Goal: Use online tool/utility: Utilize a website feature to perform a specific function

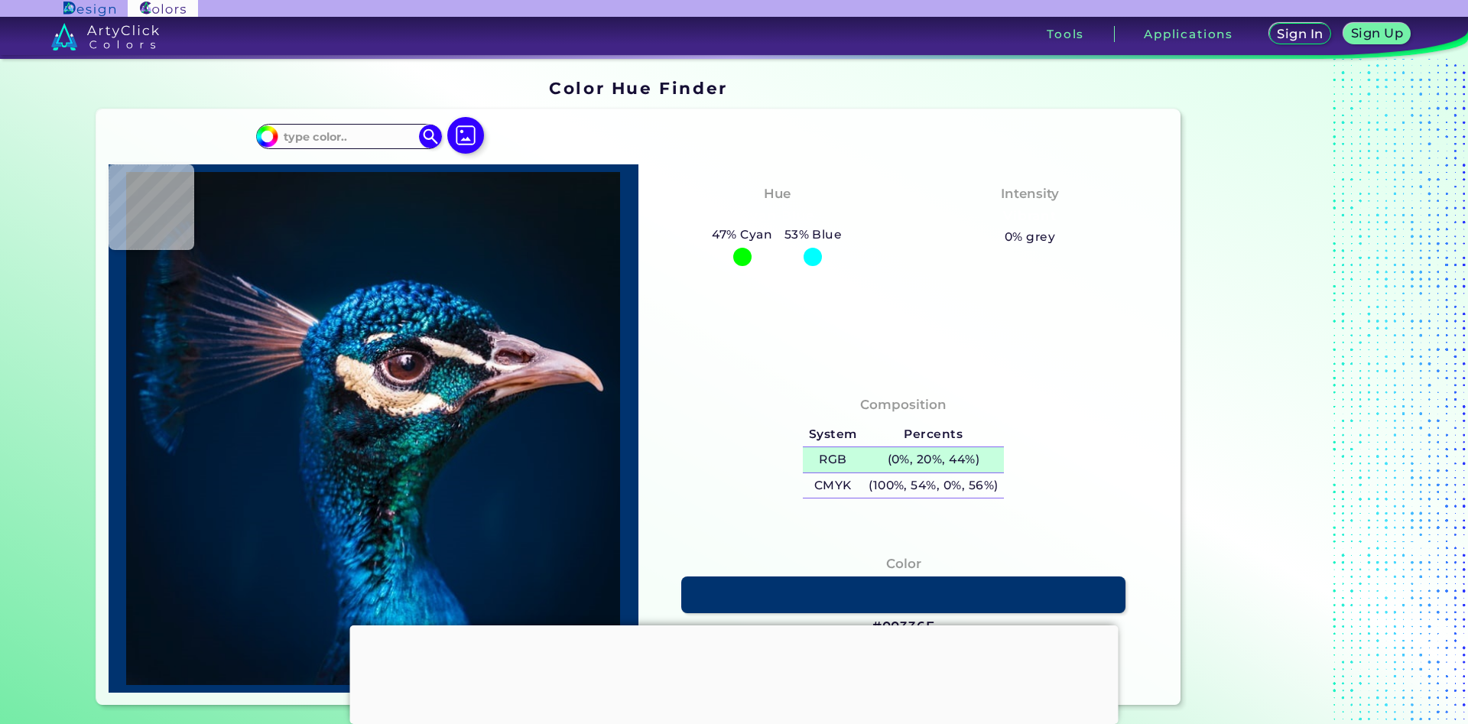
click at [901, 457] on h5 "(0%, 20%, 44%)" at bounding box center [932, 459] width 141 height 25
type input "#05121b"
type input "#05121B"
type input "#09131d"
type input "#09131D"
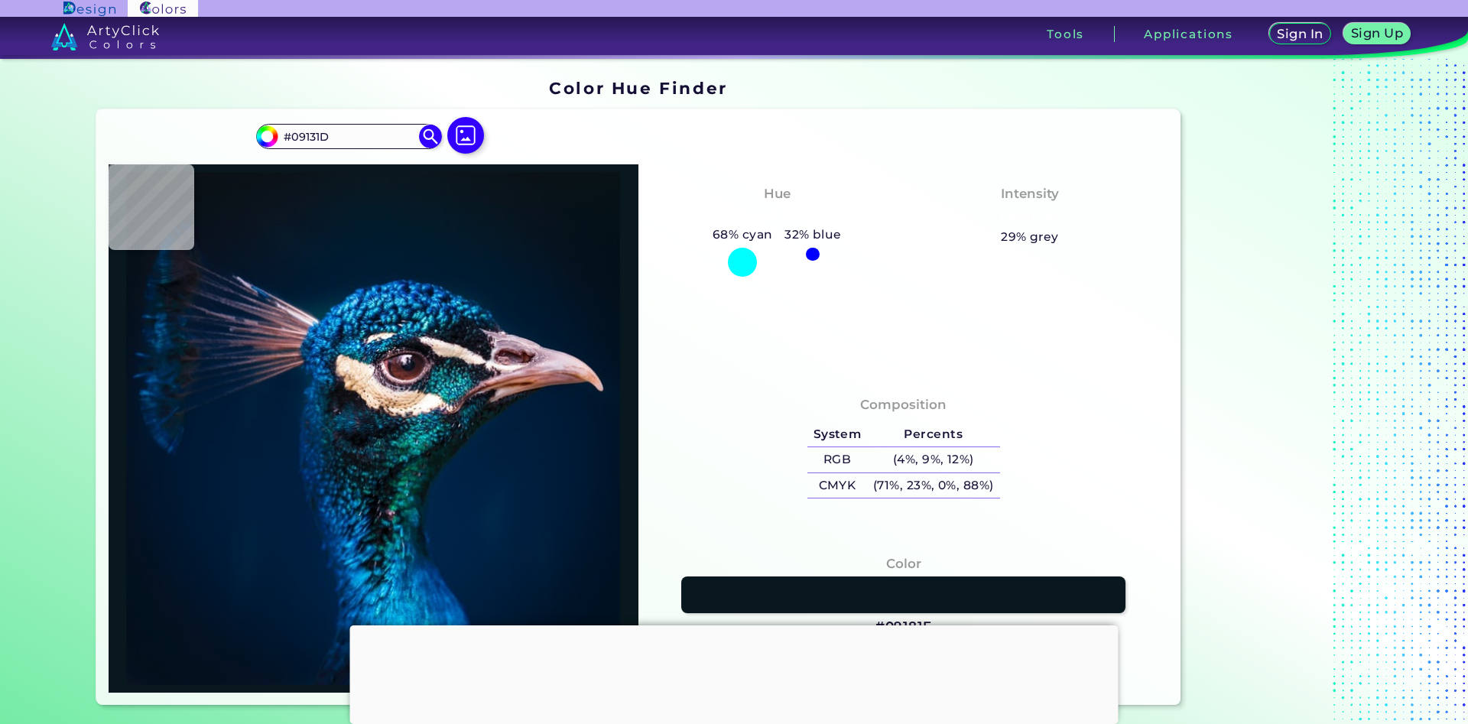
type input "#09181f"
type input "#09181F"
type input "#0a171f"
type input "#0A171F"
click at [366, 135] on input "#0A171F" at bounding box center [349, 136] width 142 height 21
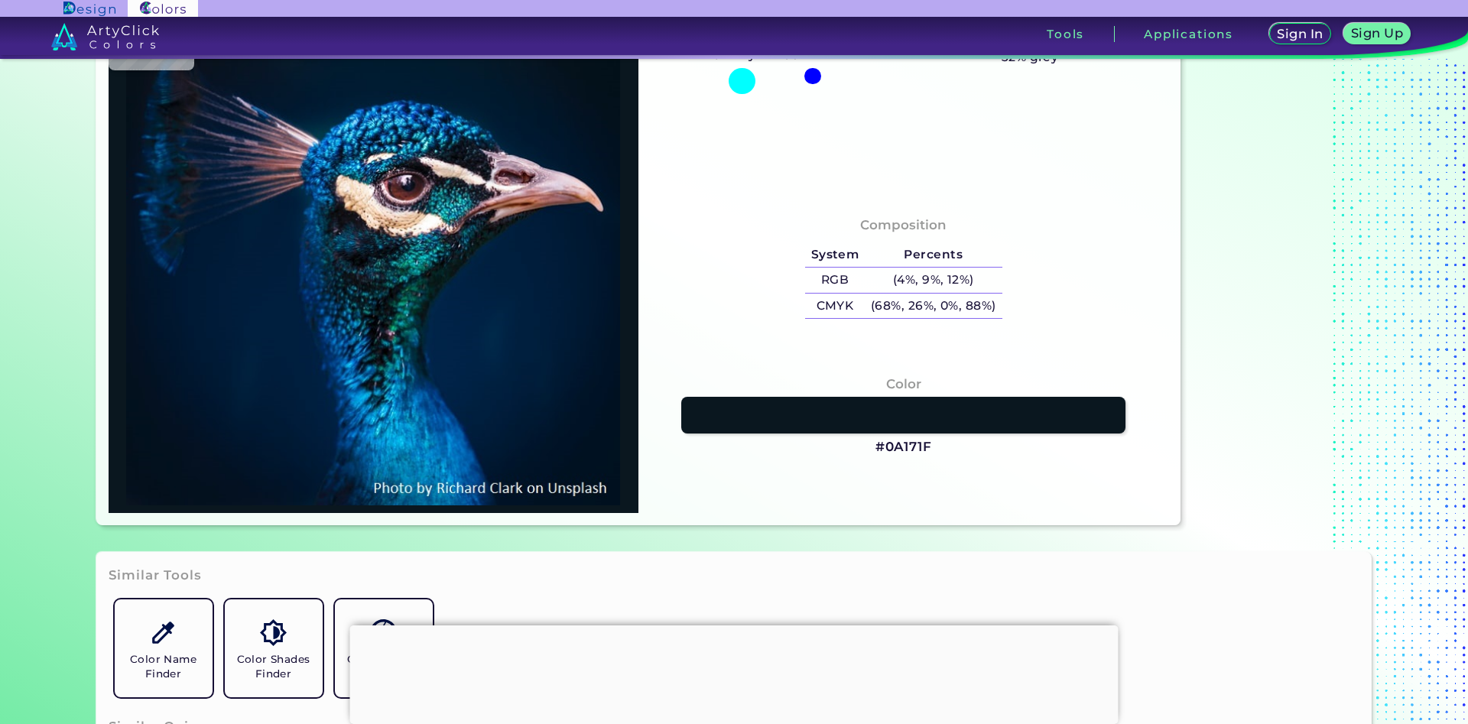
scroll to position [184, 0]
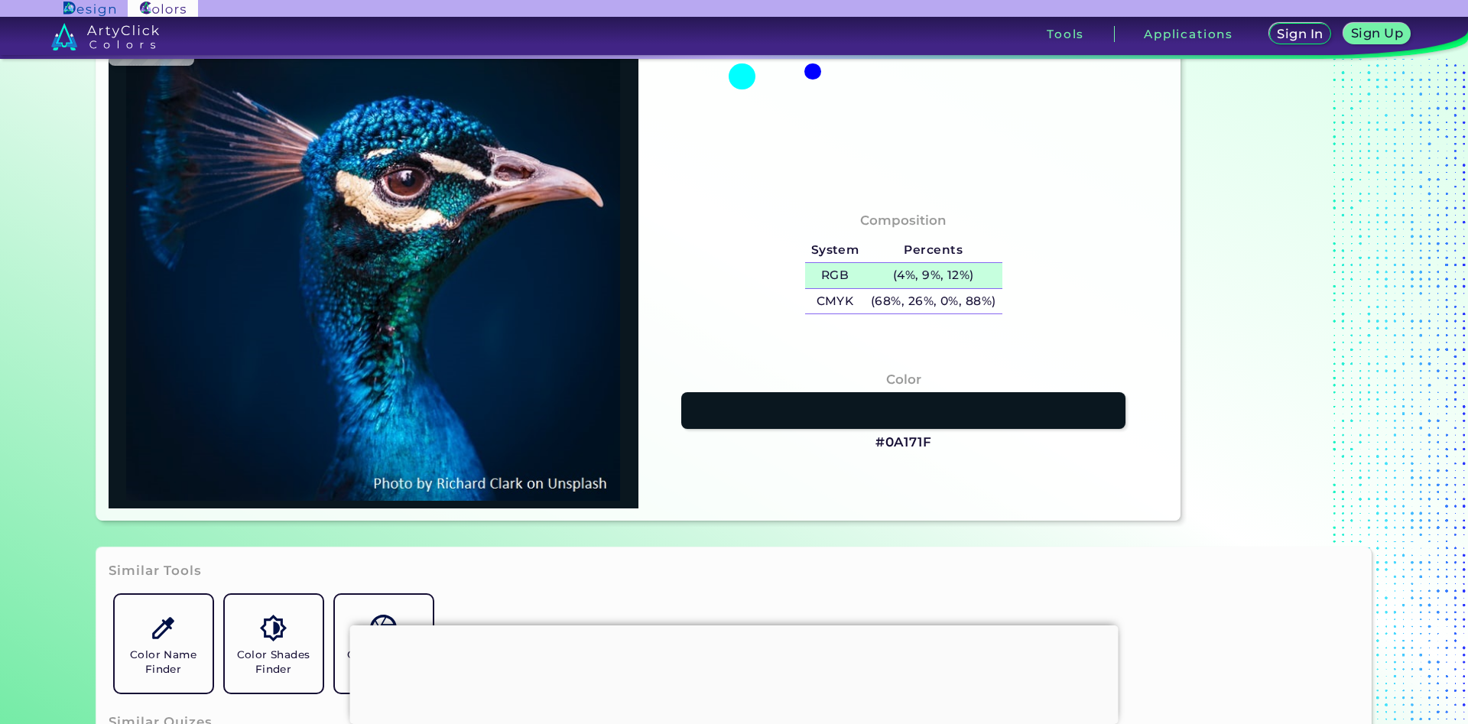
click at [930, 275] on h5 "(4%, 9%, 12%)" at bounding box center [933, 275] width 137 height 25
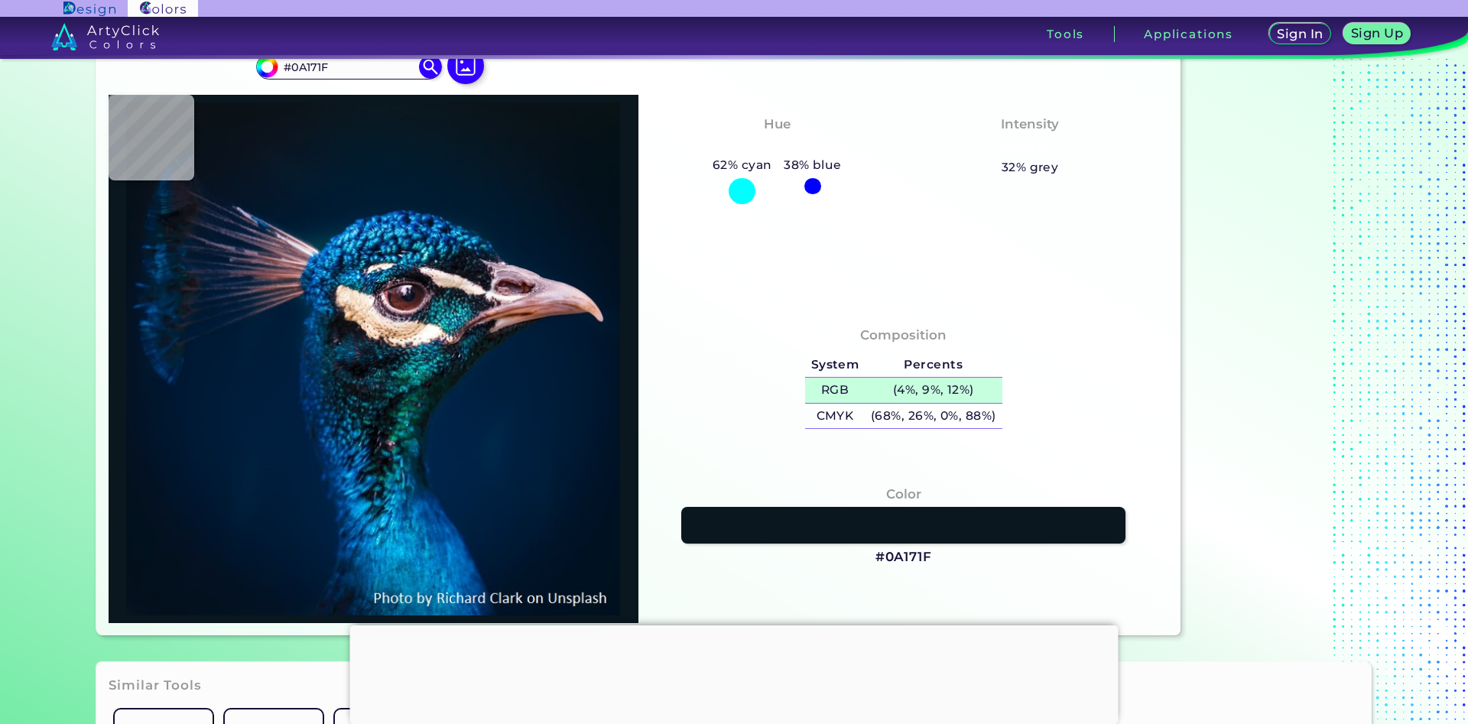
scroll to position [0, 0]
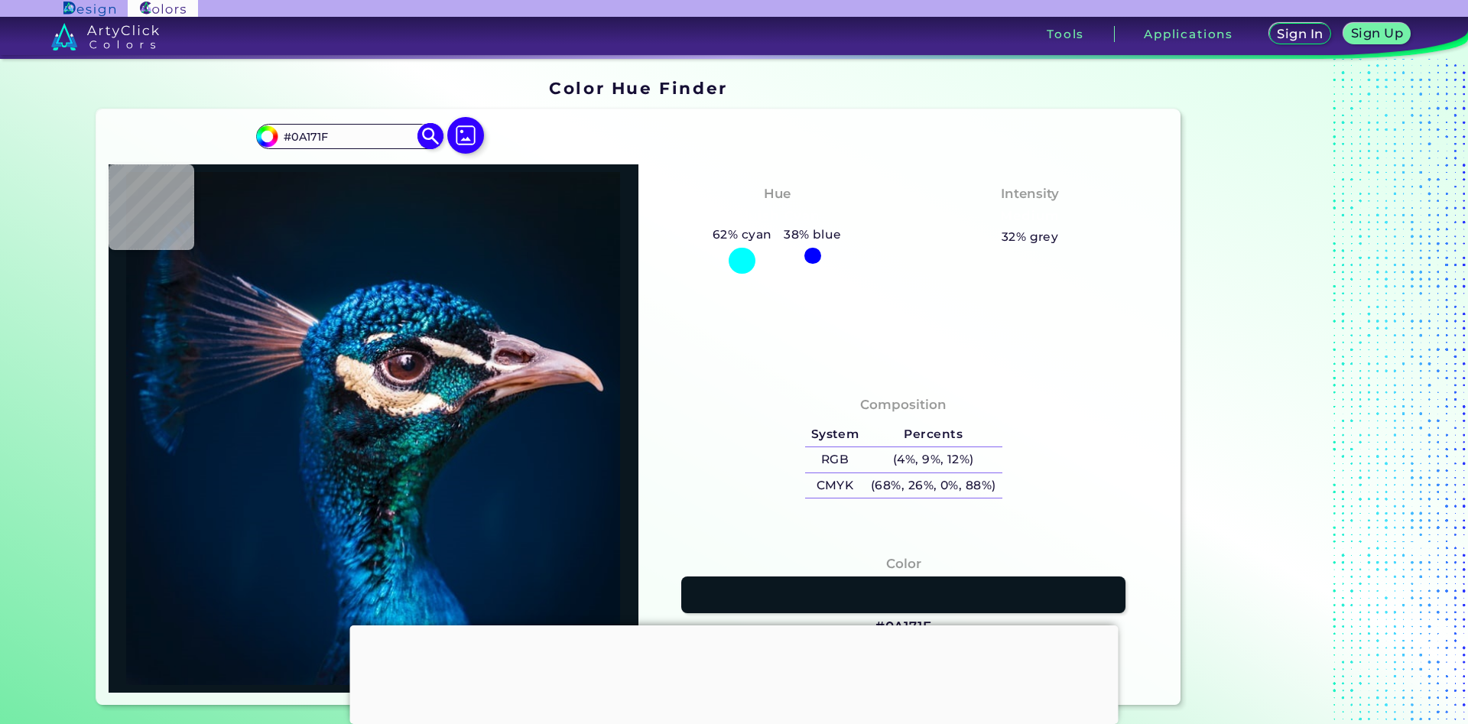
click at [346, 139] on input "#0A171F" at bounding box center [349, 136] width 142 height 21
type input "#091823"
type input "#041e35"
type input "#041E35"
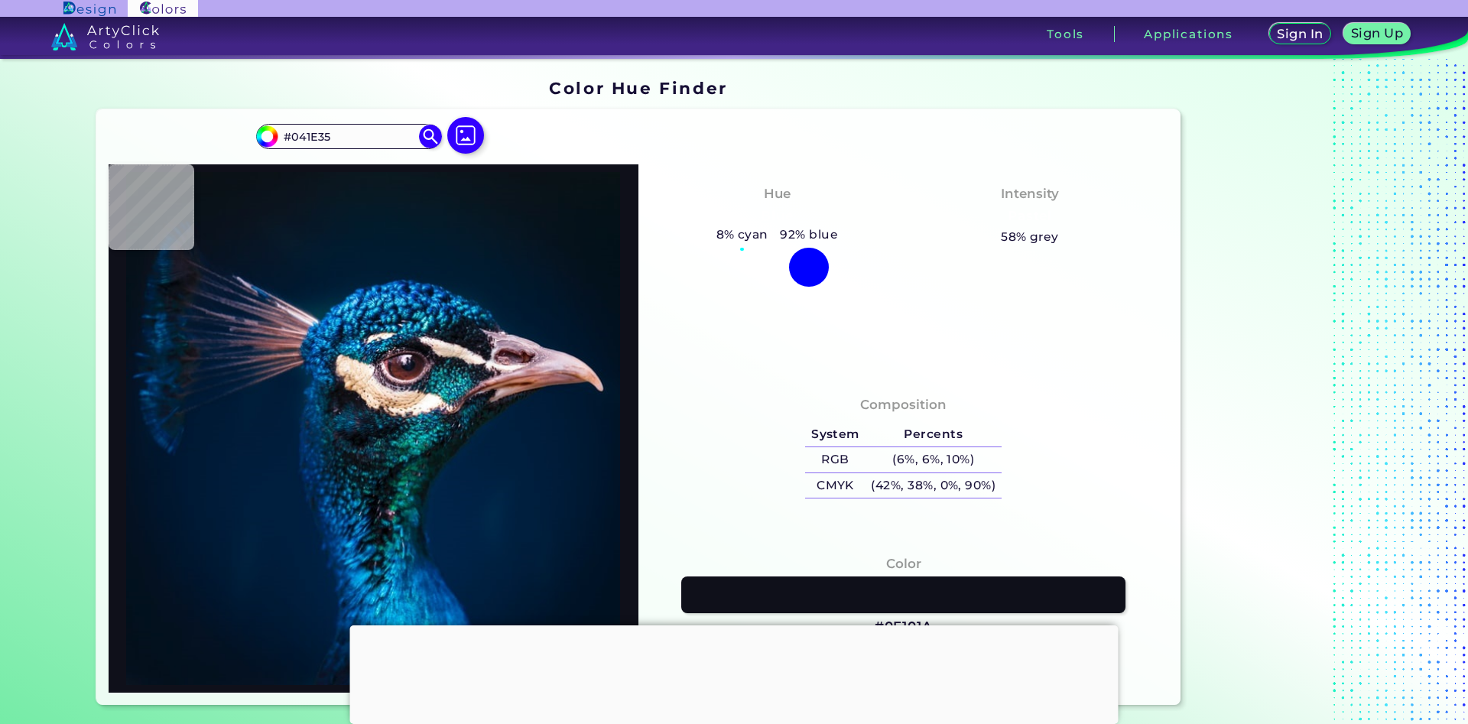
type input "#0f101a"
type input "#0F101A"
type input "#1d1c23"
type input "#1D1C23"
type input "#001226"
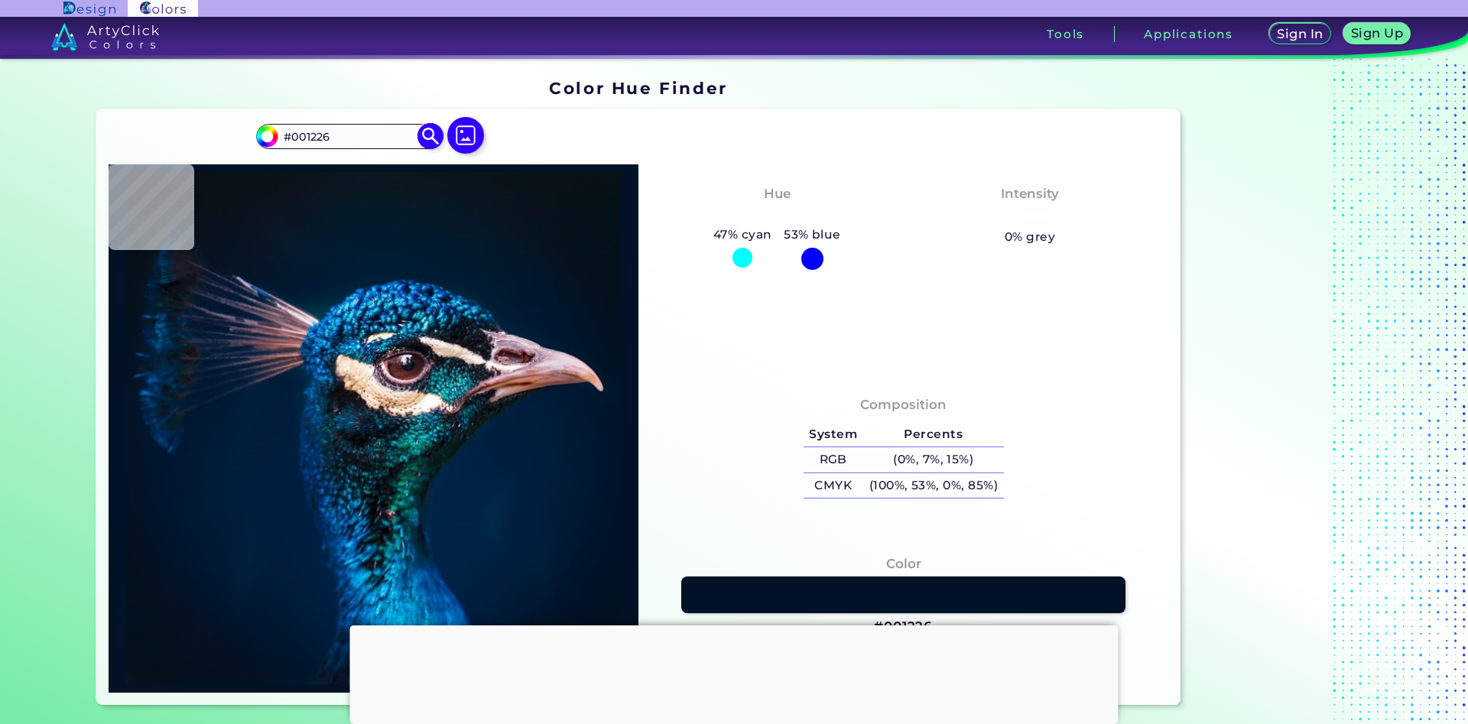
click at [352, 128] on input "#001226" at bounding box center [349, 136] width 142 height 21
type input "#"
paste input "#E87BA3"
type input "#E87BA3"
type input "#e87ba3"
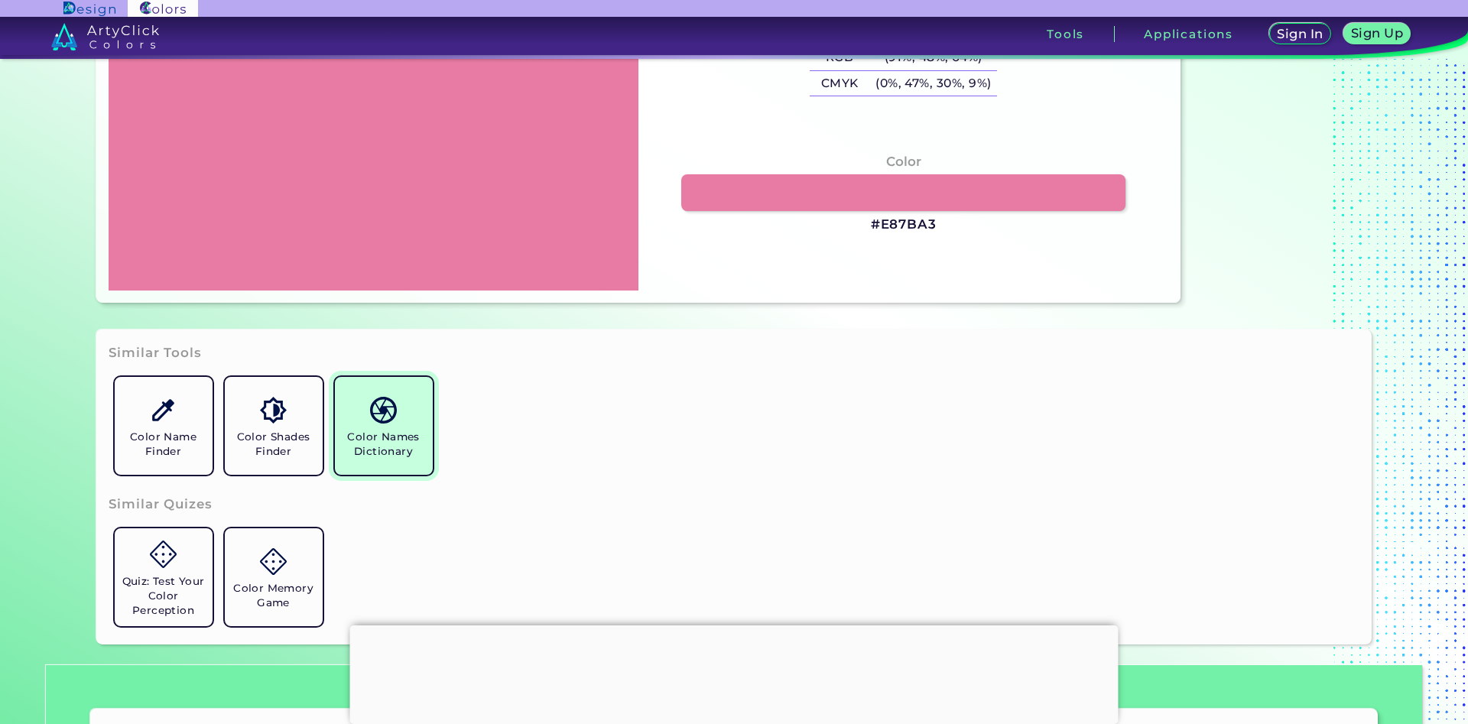
scroll to position [401, 0]
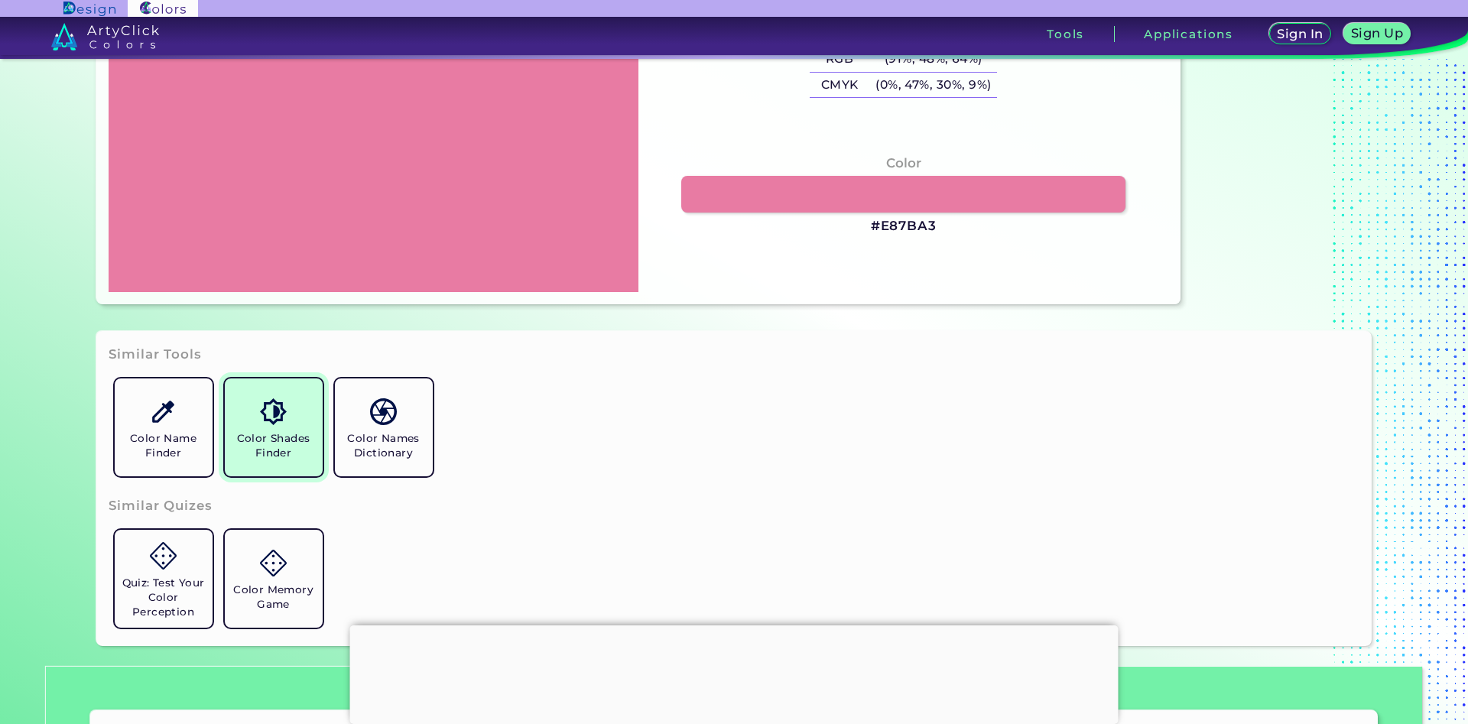
click at [281, 453] on h5 "Color Shades Finder" at bounding box center [274, 445] width 86 height 29
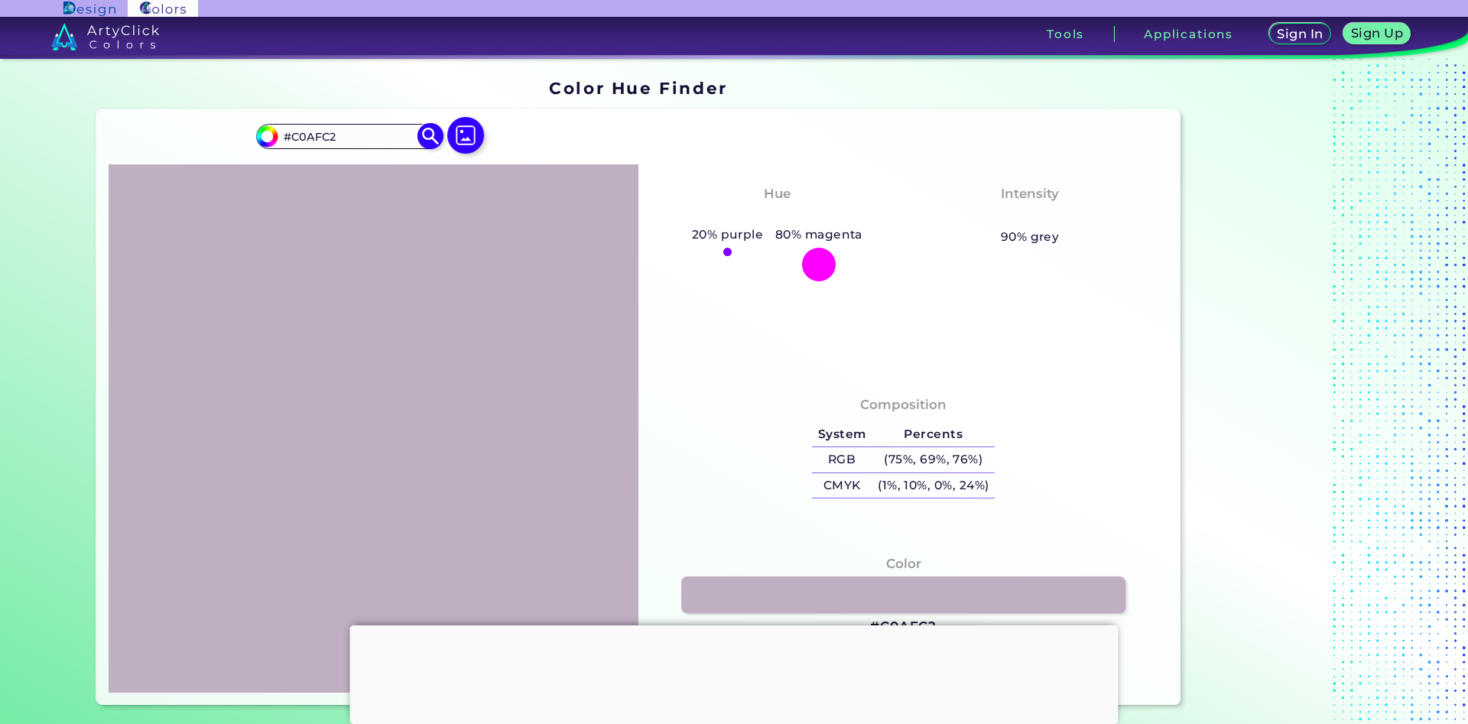
drag, startPoint x: 398, startPoint y: 131, endPoint x: 171, endPoint y: 131, distance: 226.3
click at [278, 131] on input "#C0AFC2" at bounding box center [349, 136] width 142 height 21
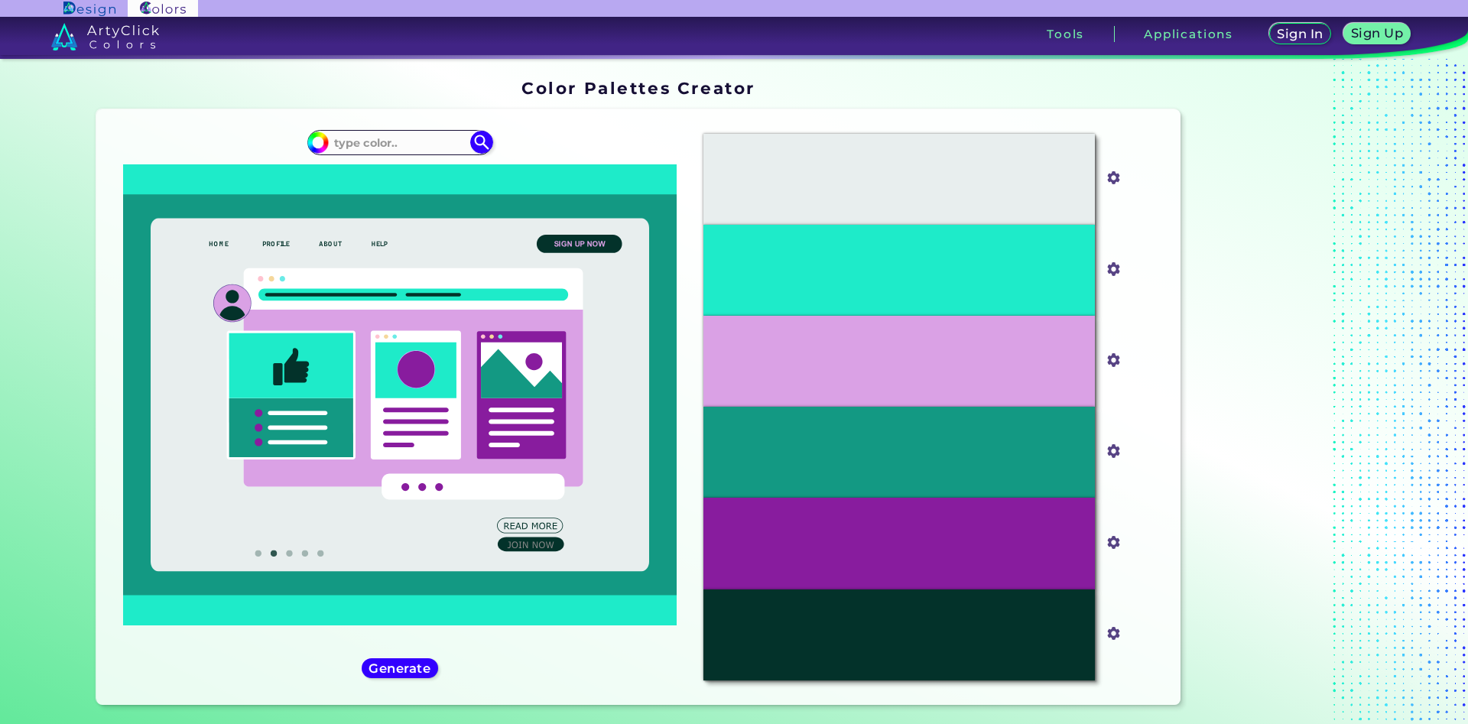
click at [392, 136] on input at bounding box center [400, 142] width 142 height 21
type input "#C0AFC2"
click at [482, 142] on img at bounding box center [481, 142] width 27 height 27
type input "#c0afc2"
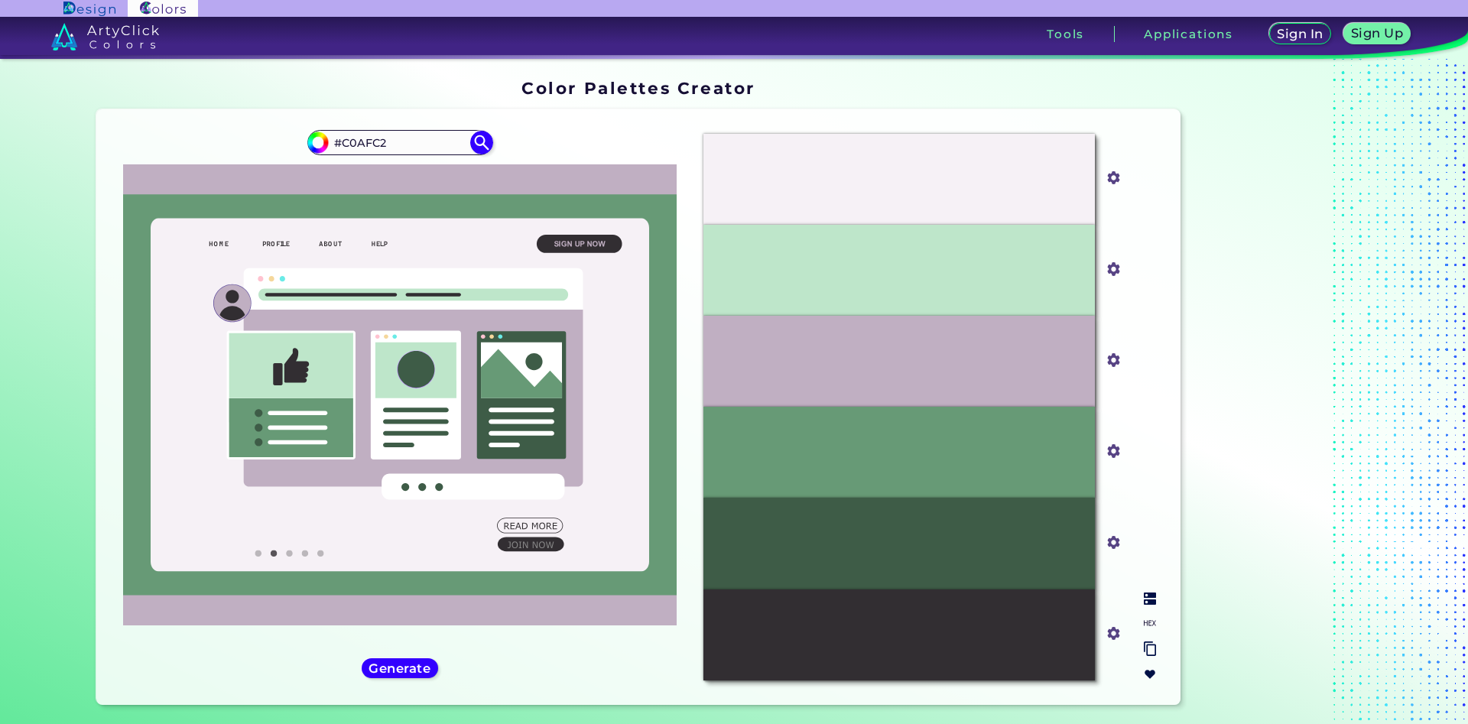
click at [1112, 183] on input "#f6f1f6" at bounding box center [1110, 176] width 19 height 19
click at [1028, 85] on div "Color Palettes Creator" at bounding box center [638, 88] width 1097 height 30
click at [417, 148] on input "#C0AFC2" at bounding box center [400, 142] width 142 height 21
paste input "#E87BA3"
type input "#C0AFC2, #E87BA3"
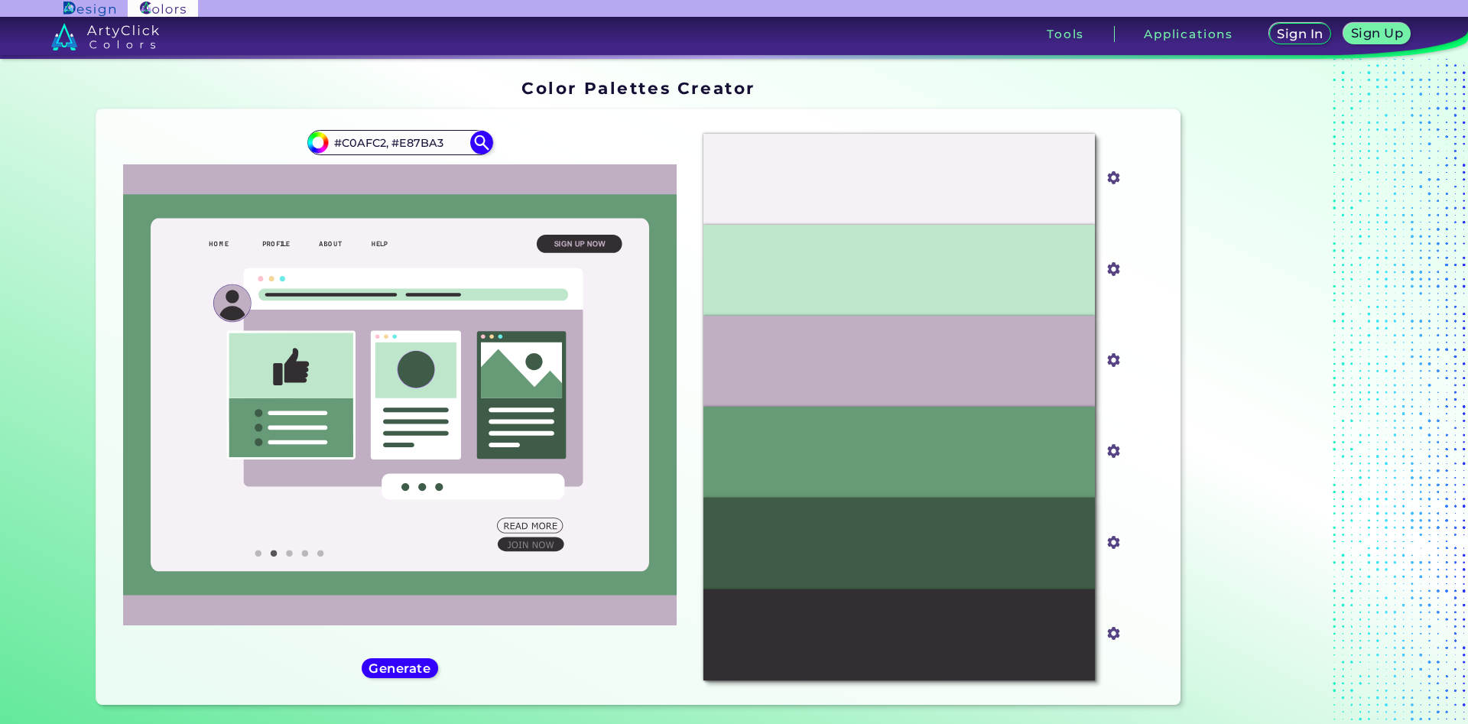
type input "#000000"
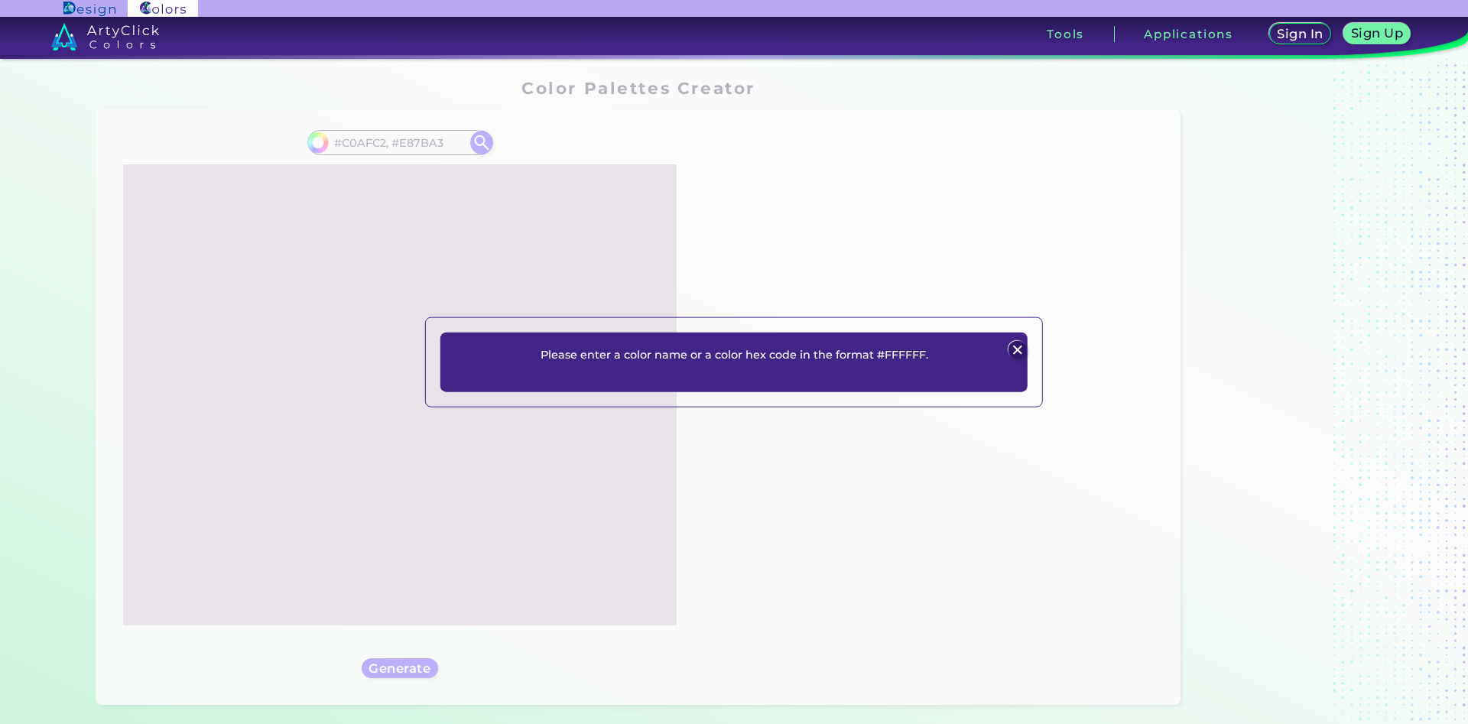
click at [1015, 349] on img at bounding box center [1017, 349] width 18 height 18
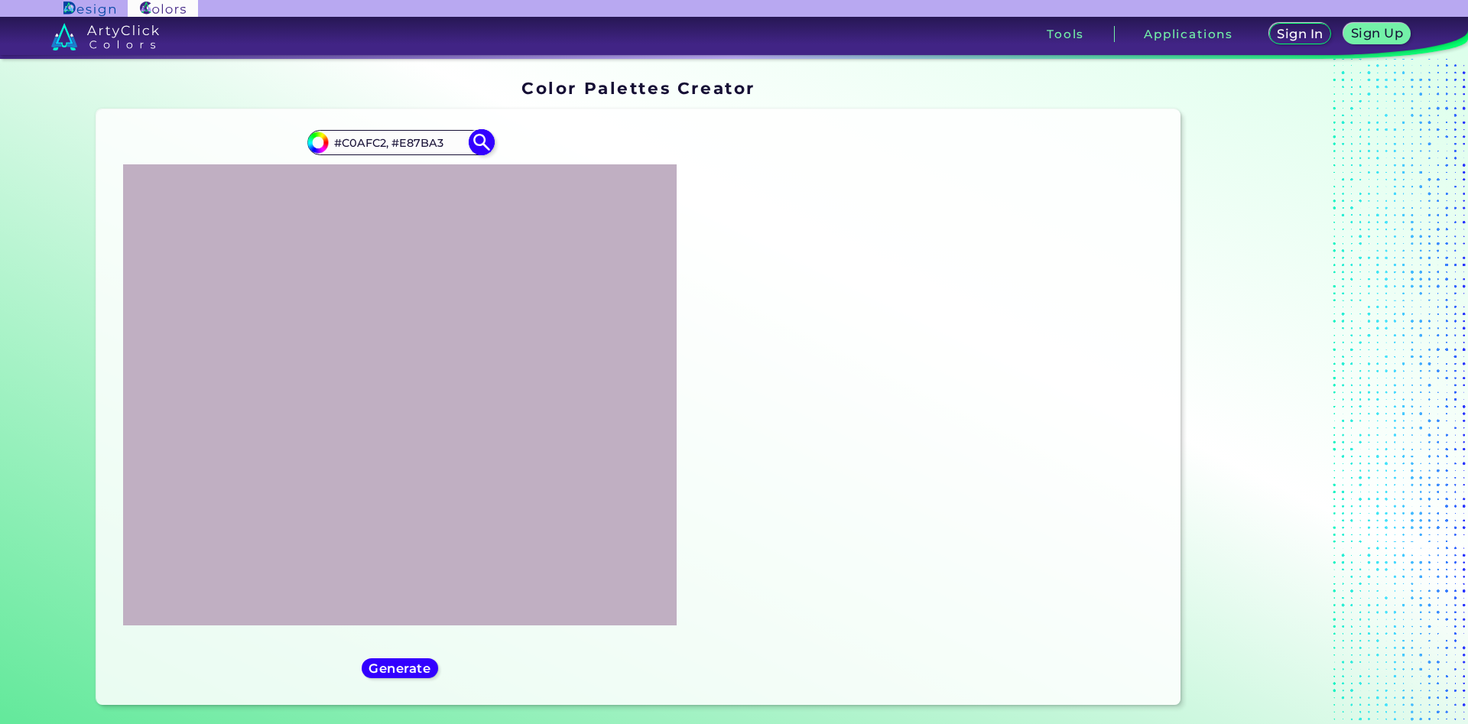
click at [398, 148] on input "#C0AFC2, #E87BA3" at bounding box center [400, 142] width 142 height 21
type input "#E87BA3"
click at [479, 138] on img at bounding box center [481, 142] width 27 height 27
type input "#e87ba3"
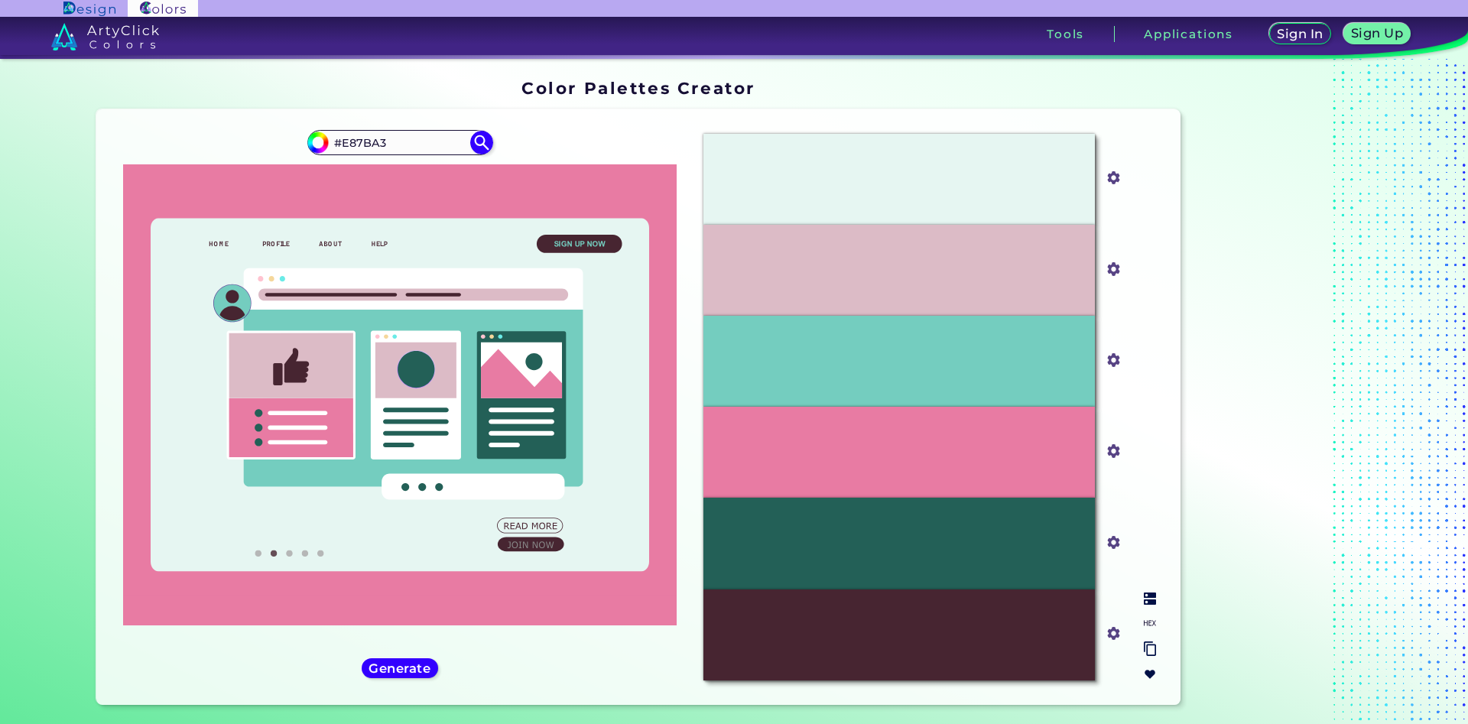
click at [1113, 179] on input "#e6f6f2" at bounding box center [1110, 176] width 19 height 19
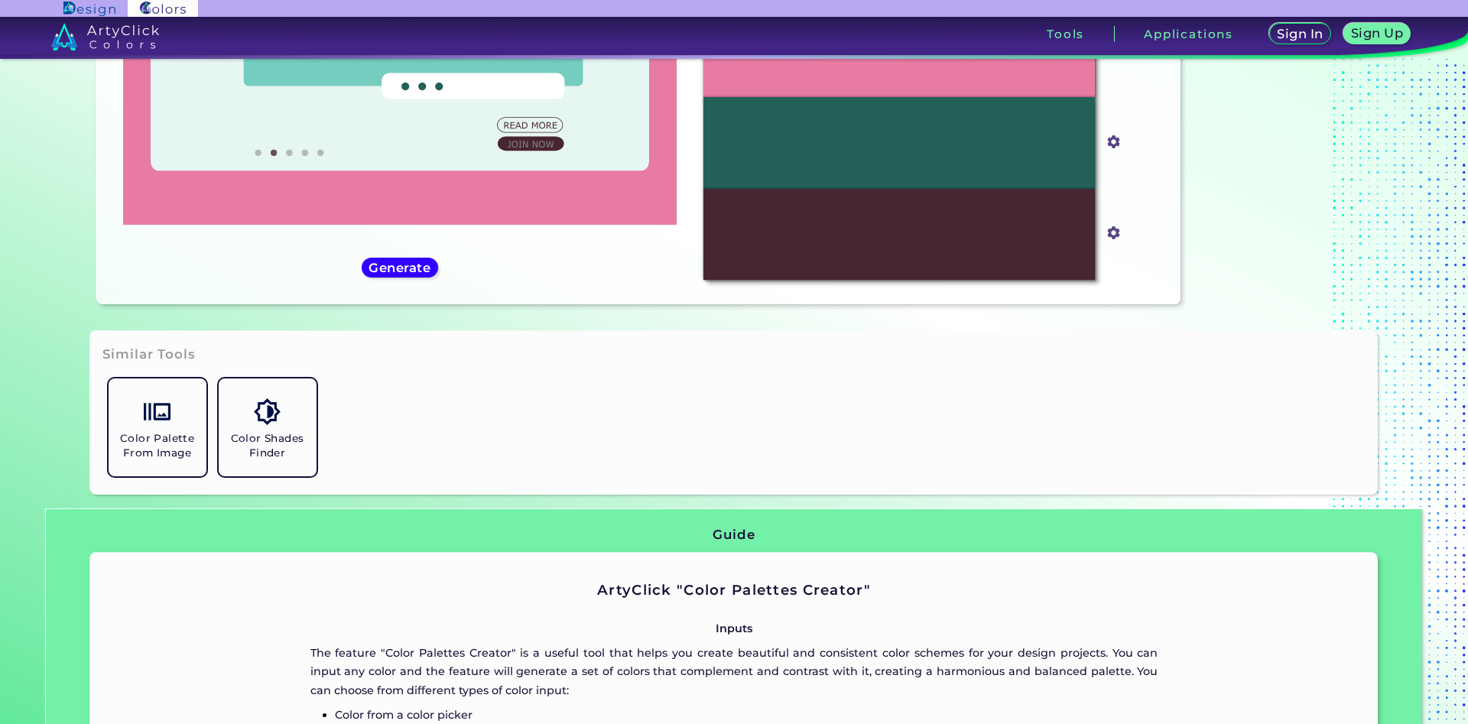
scroll to position [399, 0]
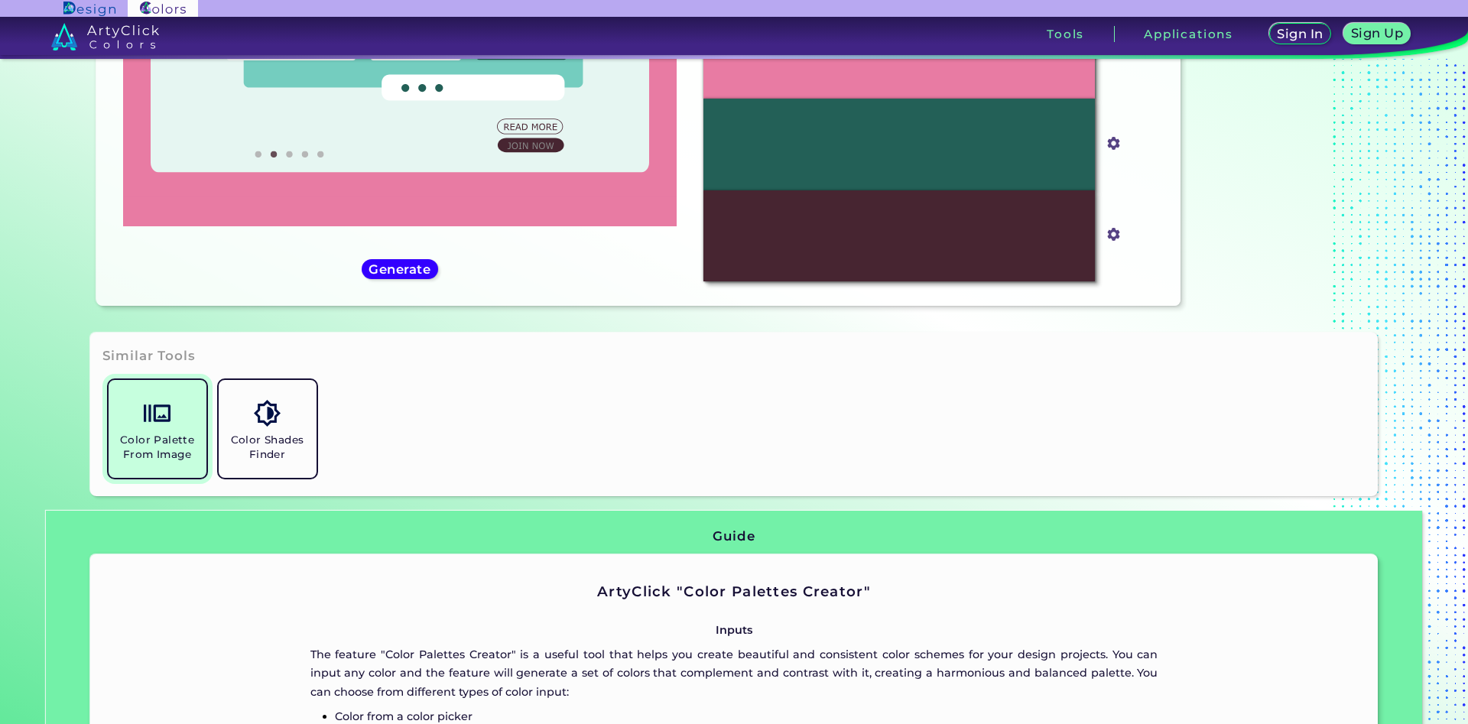
click at [156, 403] on img at bounding box center [157, 413] width 27 height 27
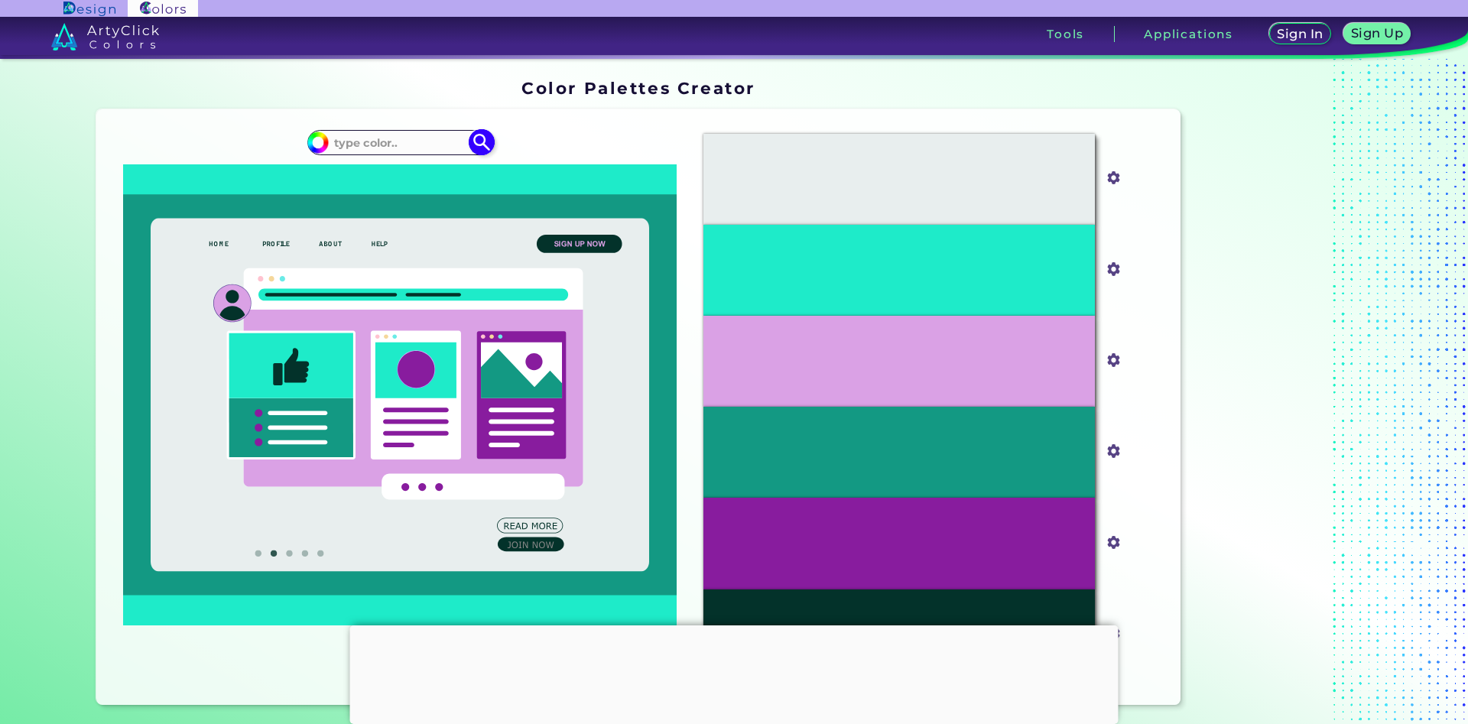
click at [387, 148] on input at bounding box center [400, 142] width 142 height 21
paste input "#E87BA3"
type input "#E87BA3"
type input "#e87ba3"
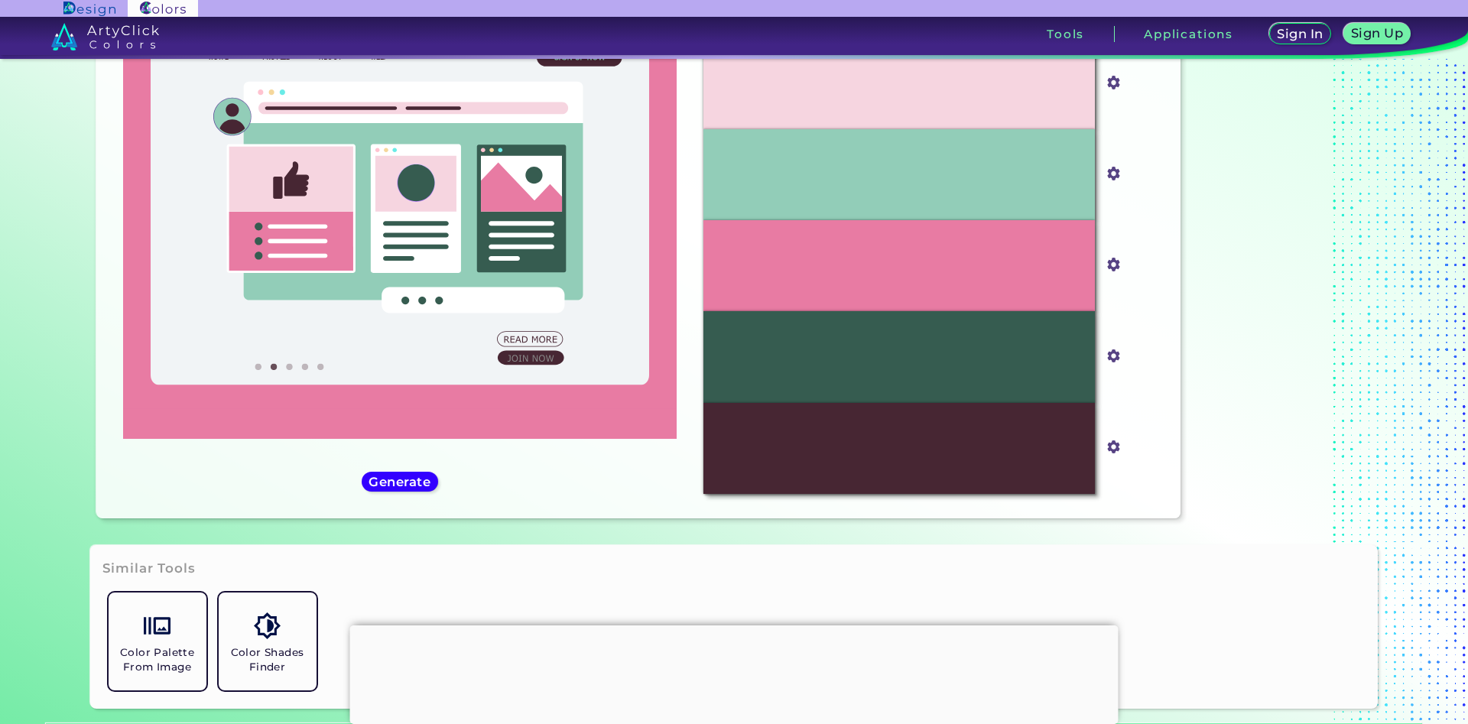
scroll to position [203, 0]
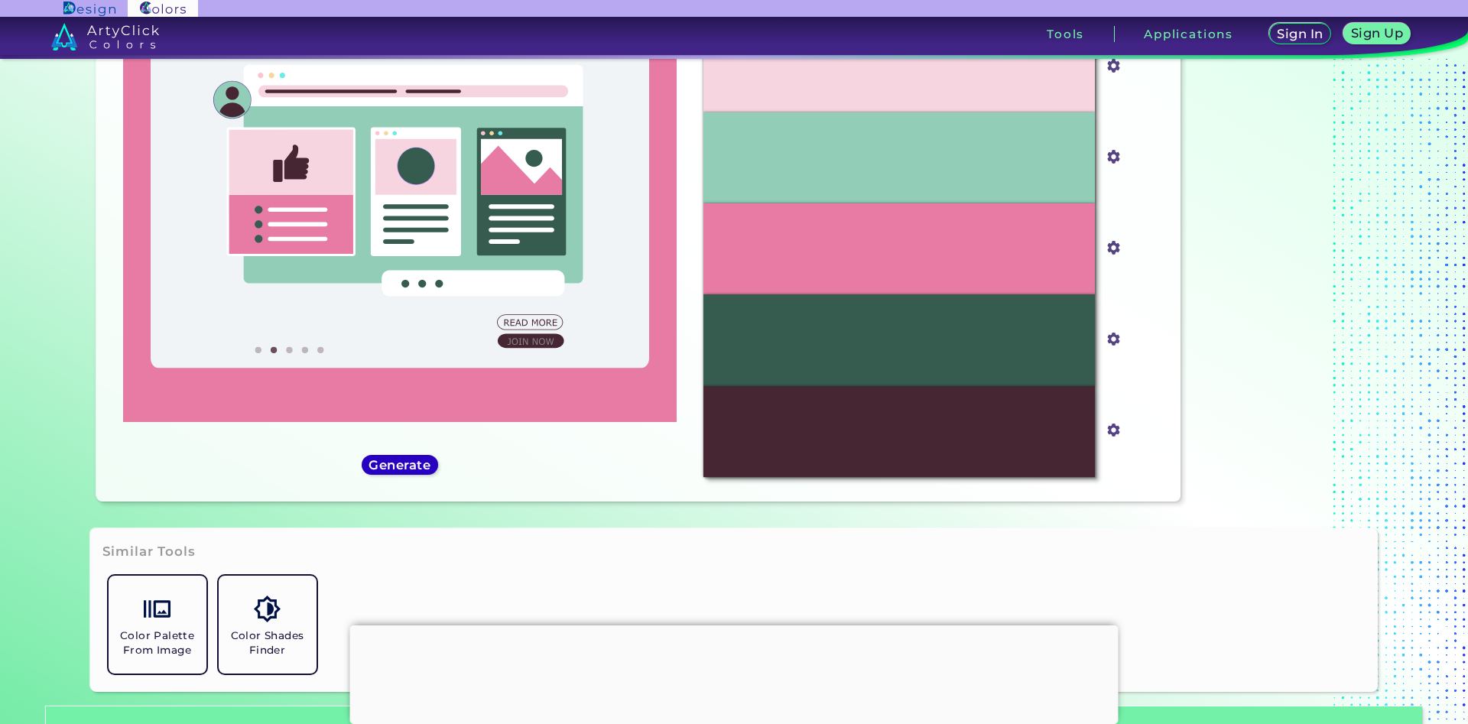
click at [420, 468] on h5 "Generate" at bounding box center [400, 464] width 56 height 11
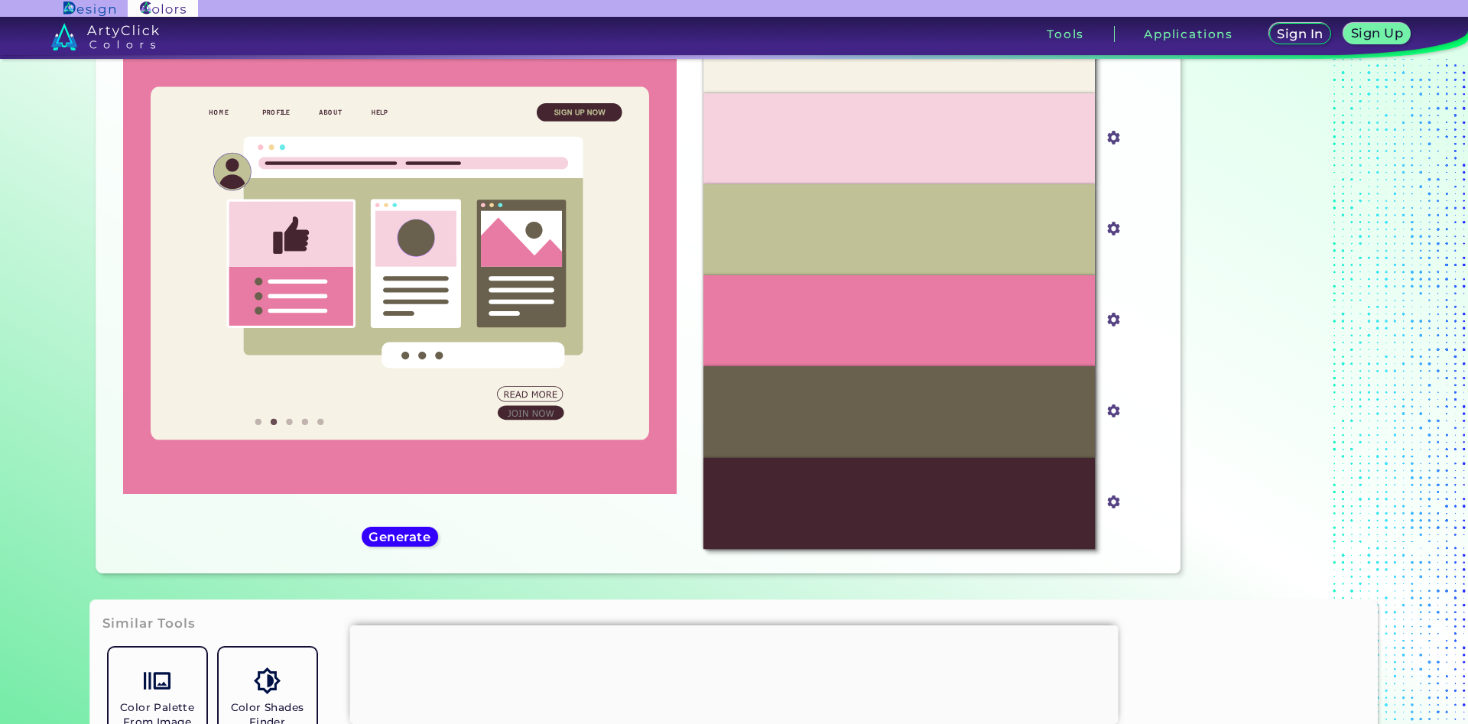
scroll to position [137, 0]
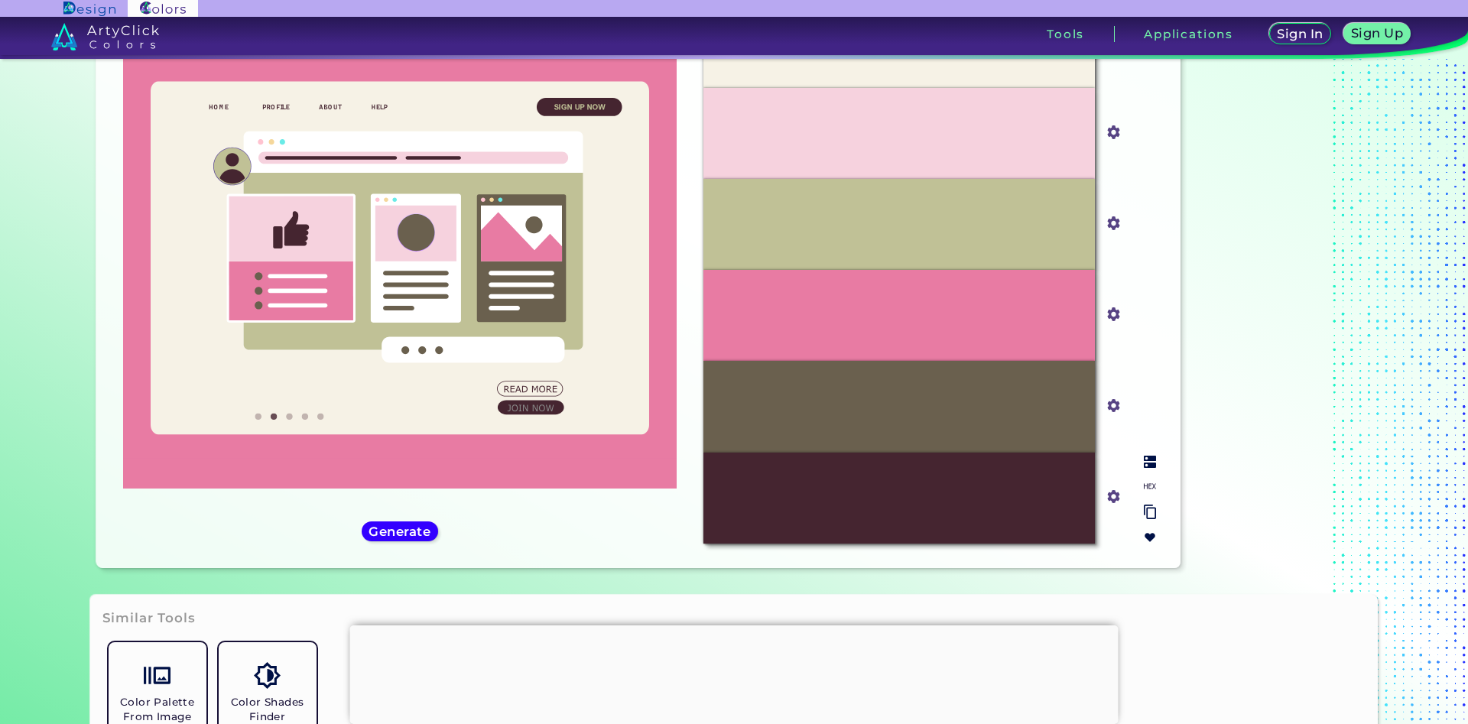
click at [1148, 485] on img at bounding box center [1150, 486] width 12 height 12
click at [401, 534] on h5 "Generate" at bounding box center [400, 530] width 56 height 11
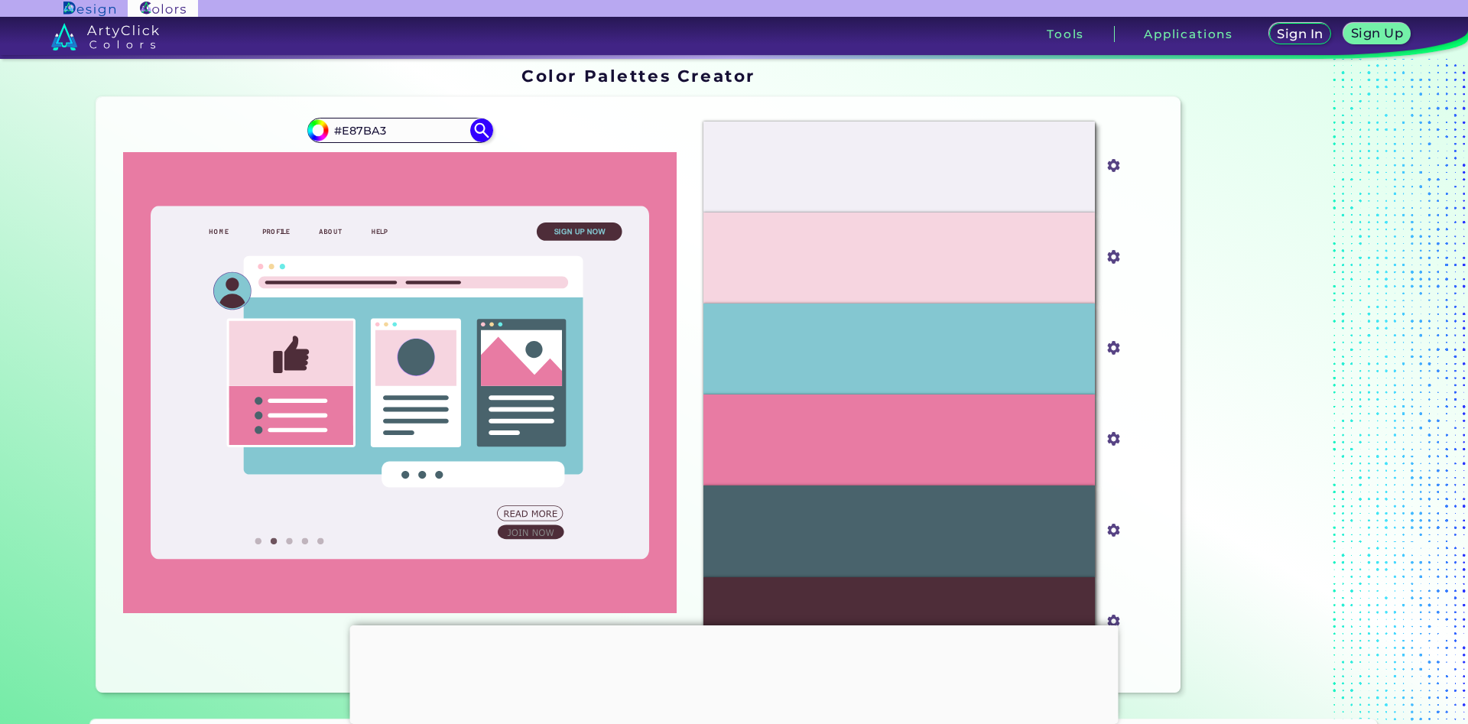
scroll to position [0, 0]
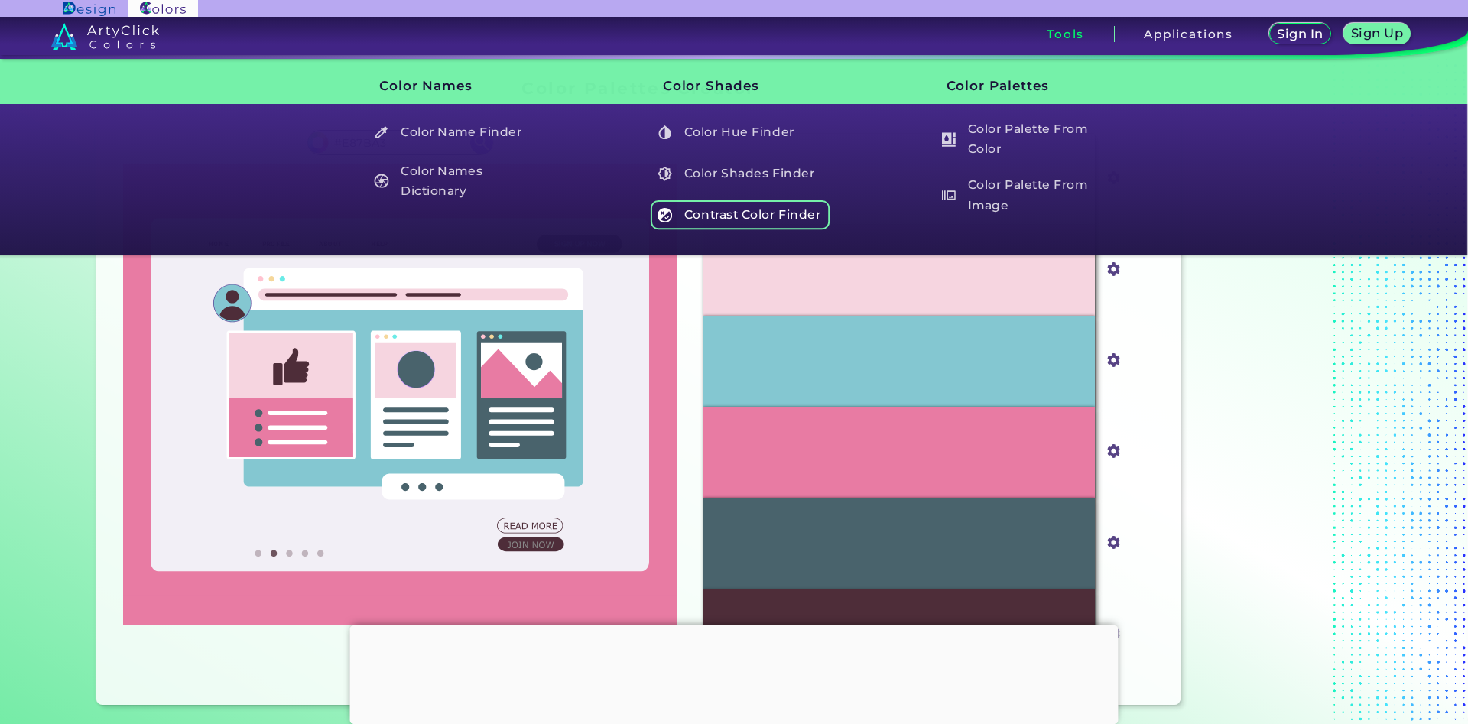
click at [741, 216] on h5 "Contrast Color Finder" at bounding box center [741, 214] width 180 height 29
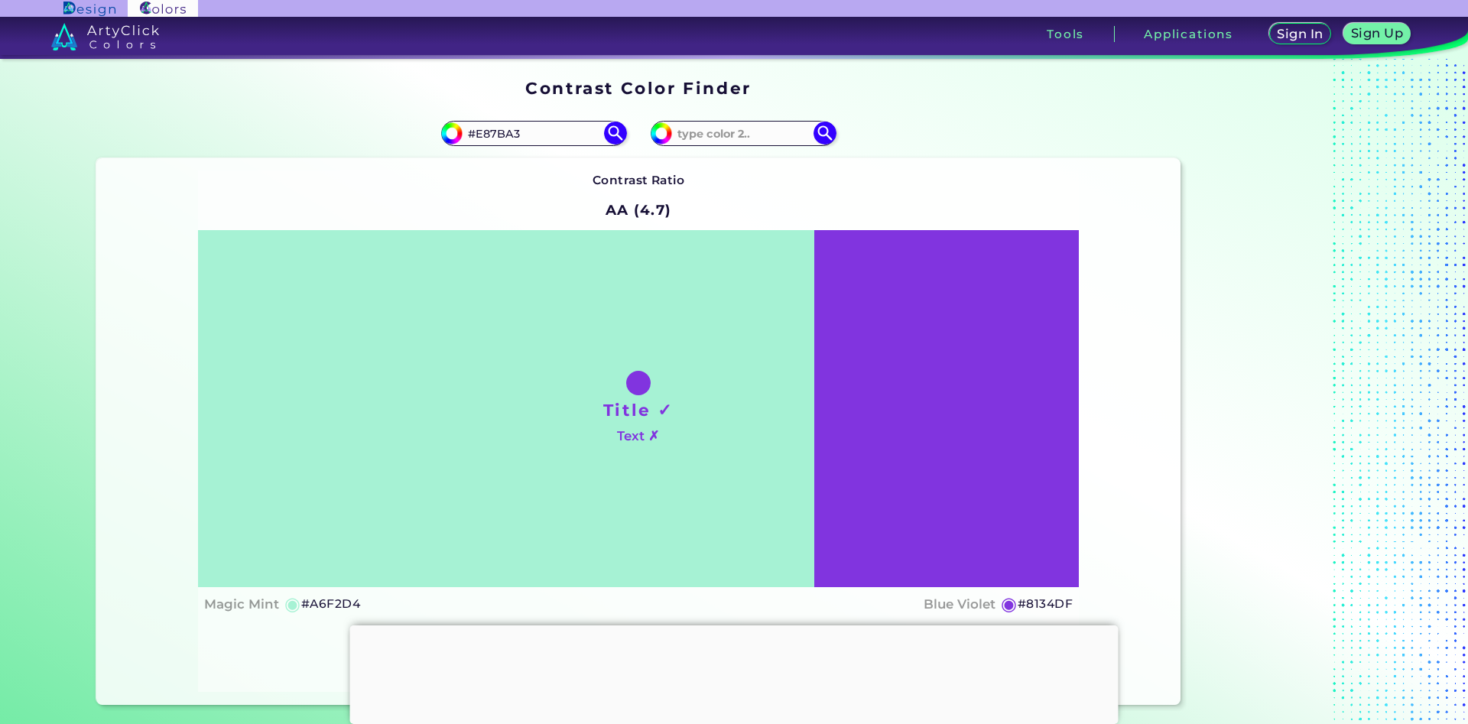
type input "#E87BA3"
type input "#e87ba3"
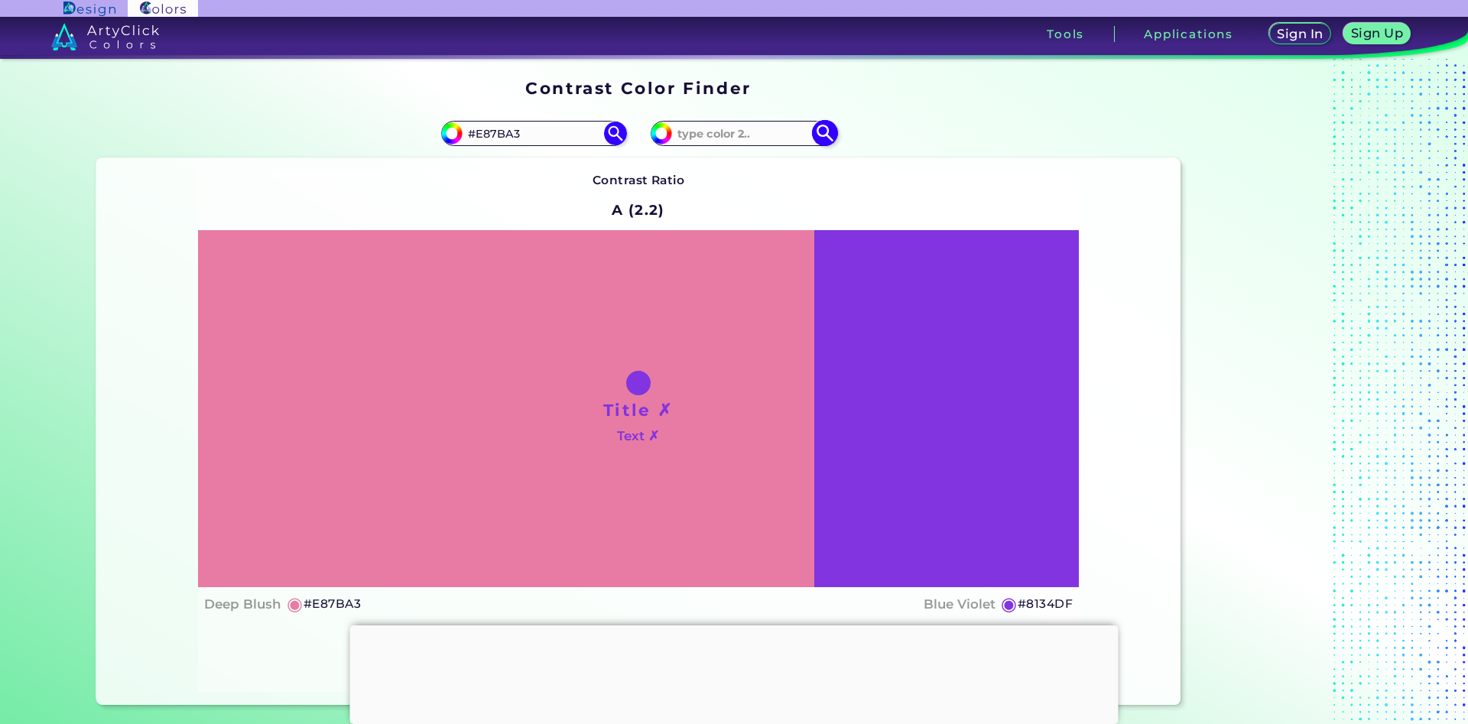
click at [735, 138] on input at bounding box center [743, 133] width 142 height 21
click at [34, 396] on section "Contrast Color Finder Contrast Color Finder #e87ba3 #E87BA3 #8134df" at bounding box center [734, 391] width 1468 height 665
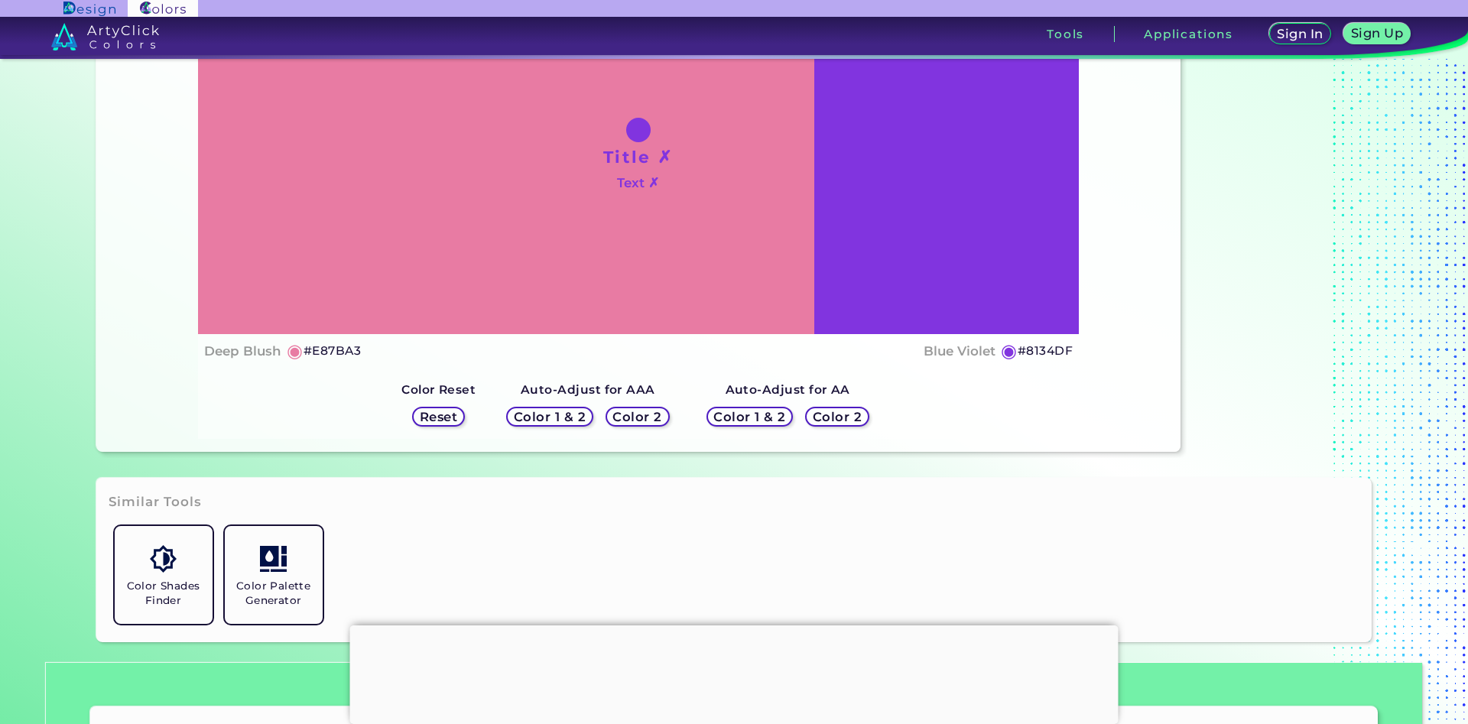
scroll to position [298, 0]
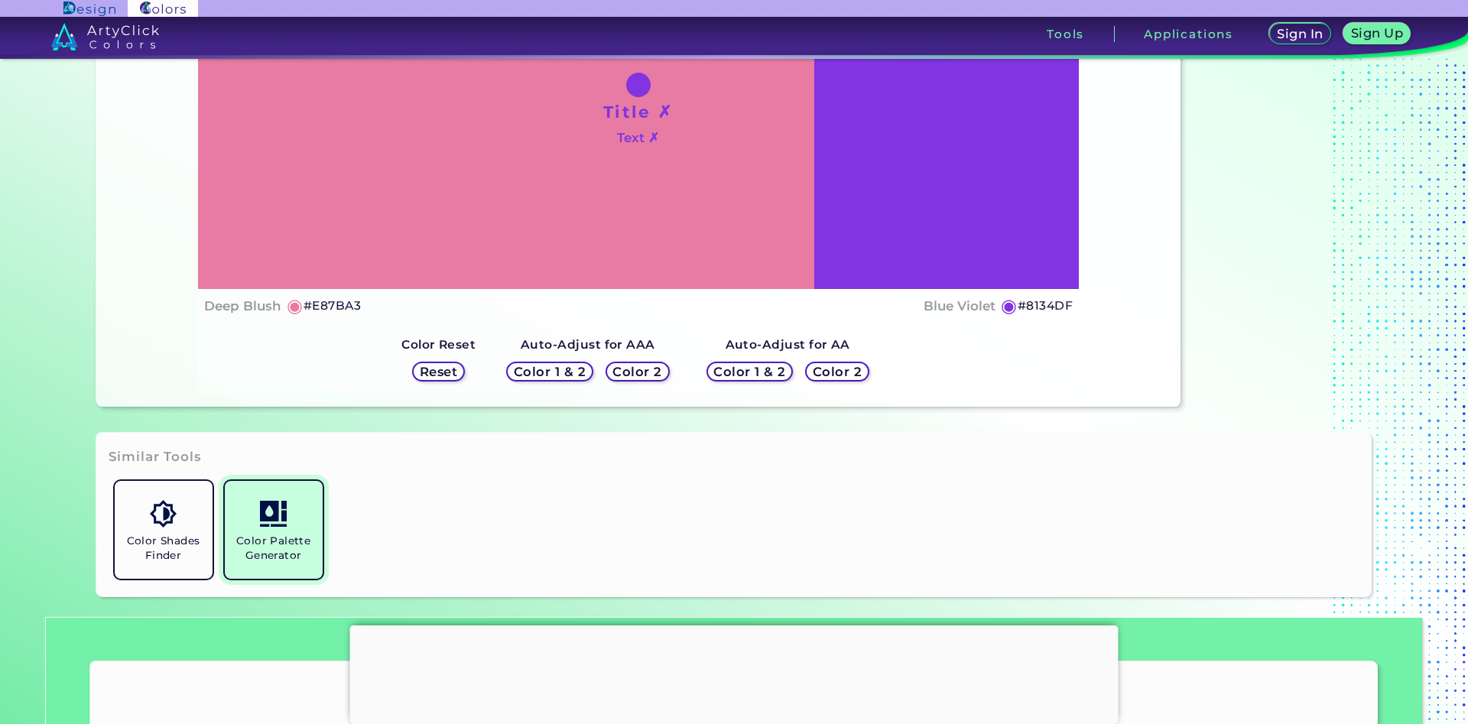
click at [272, 545] on h5 "Color Palette Generator" at bounding box center [274, 548] width 86 height 29
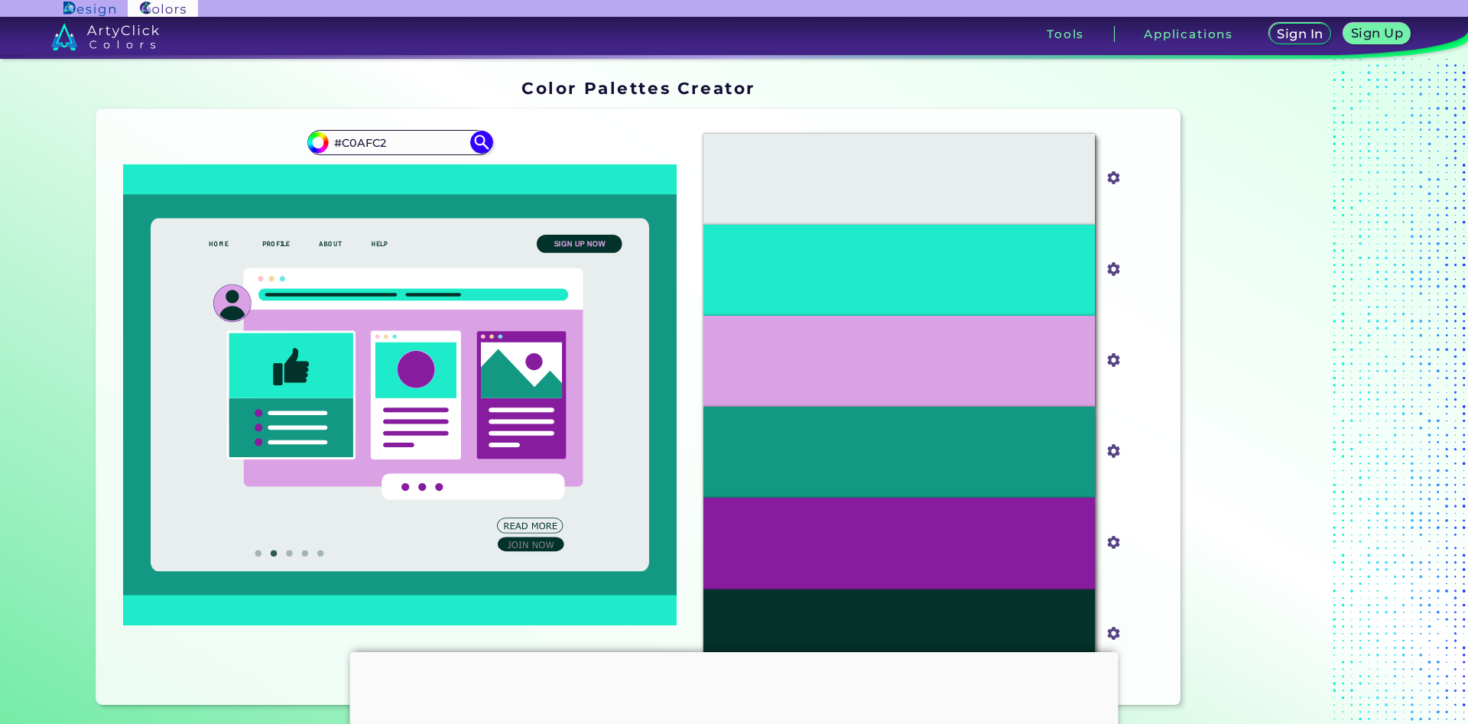
type input "#c0afc2"
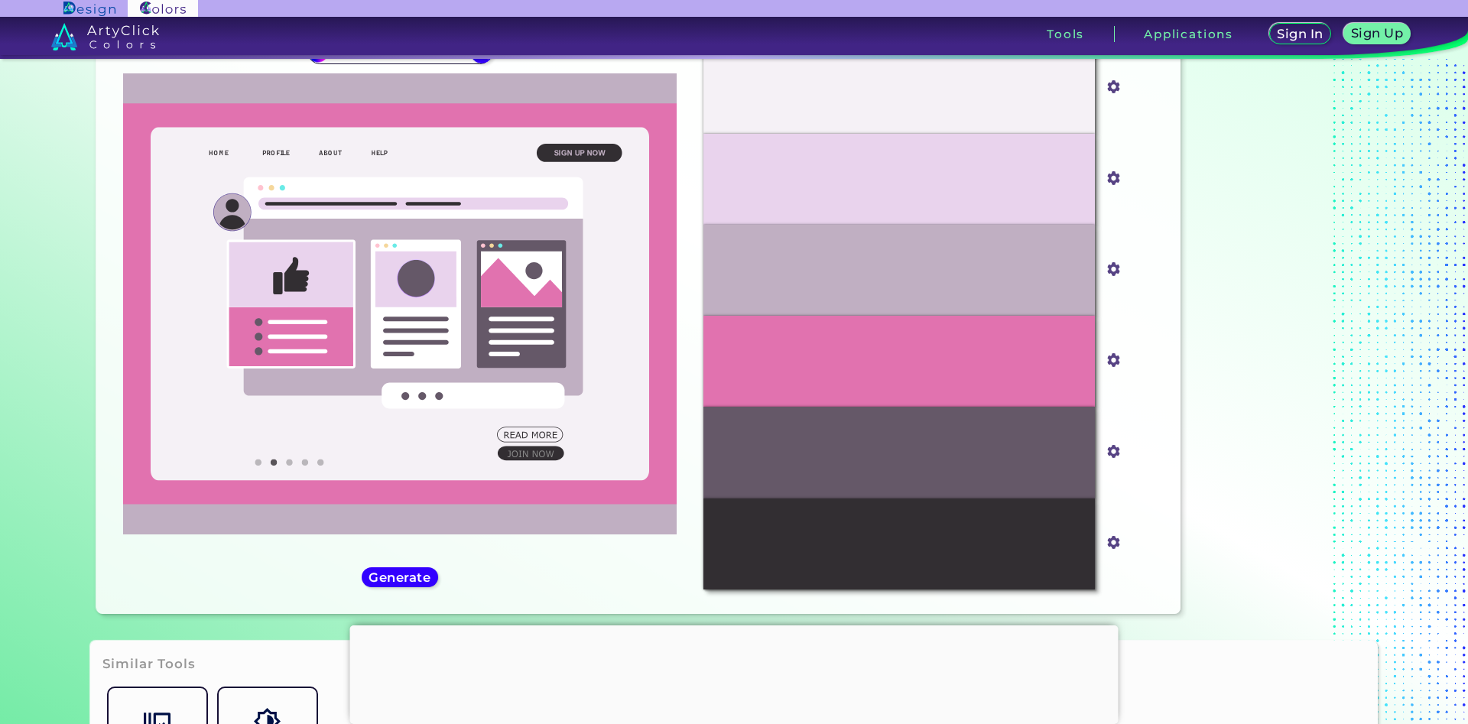
scroll to position [100, 0]
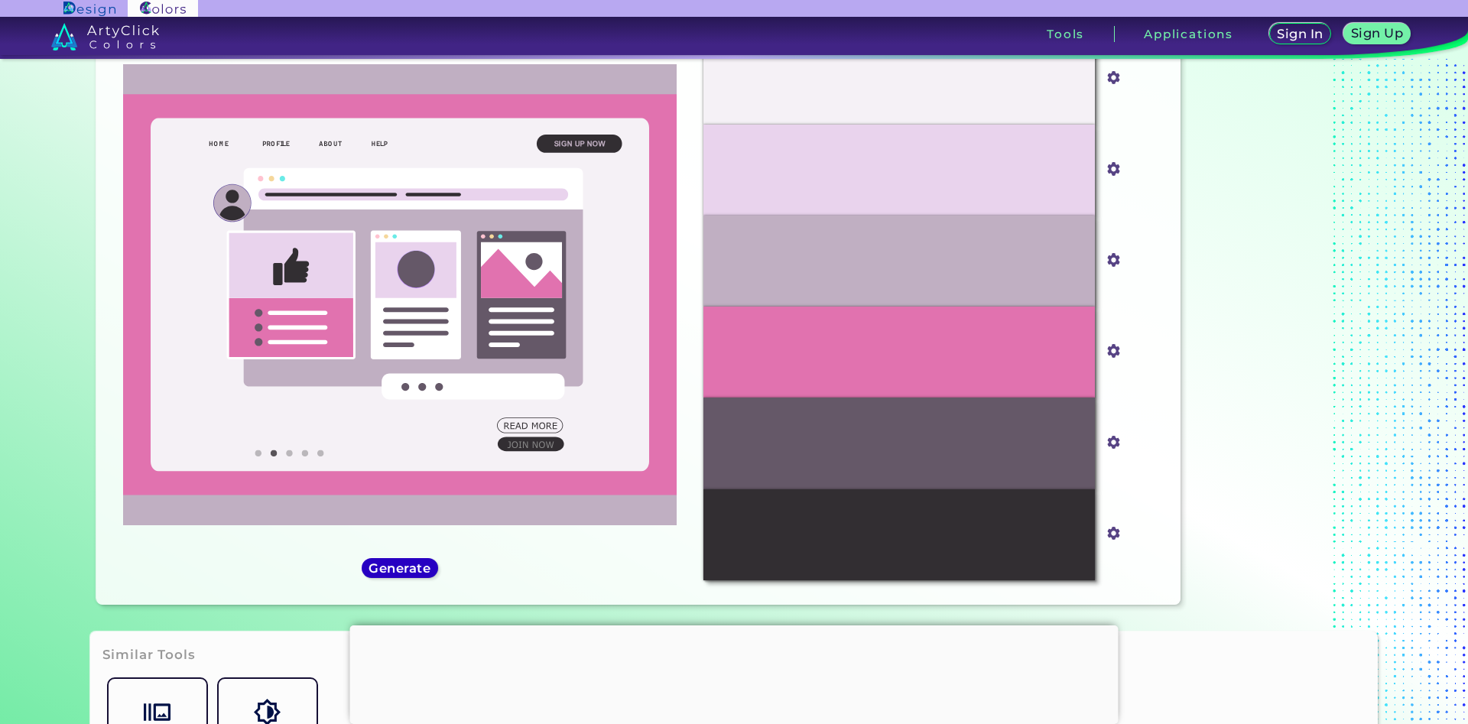
click at [410, 562] on h5 "Generate" at bounding box center [400, 567] width 57 height 11
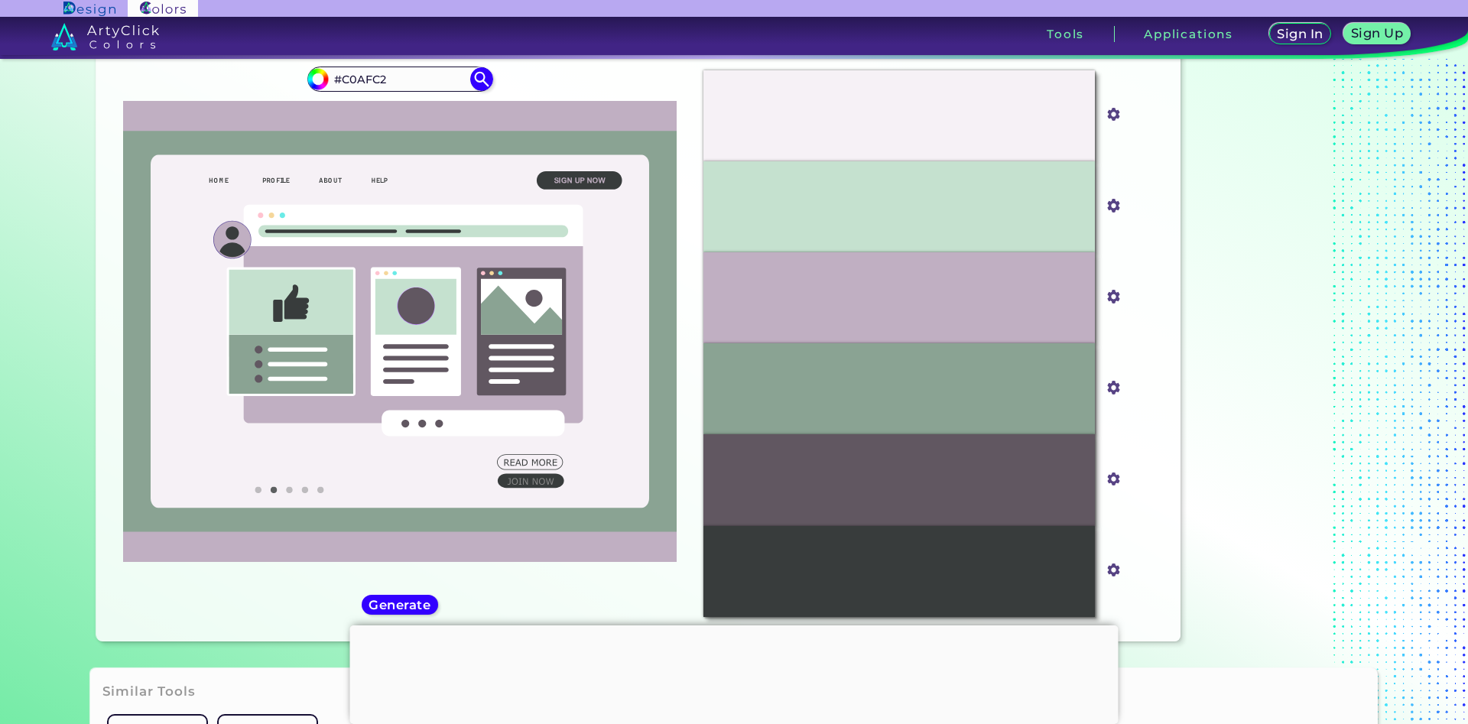
scroll to position [0, 0]
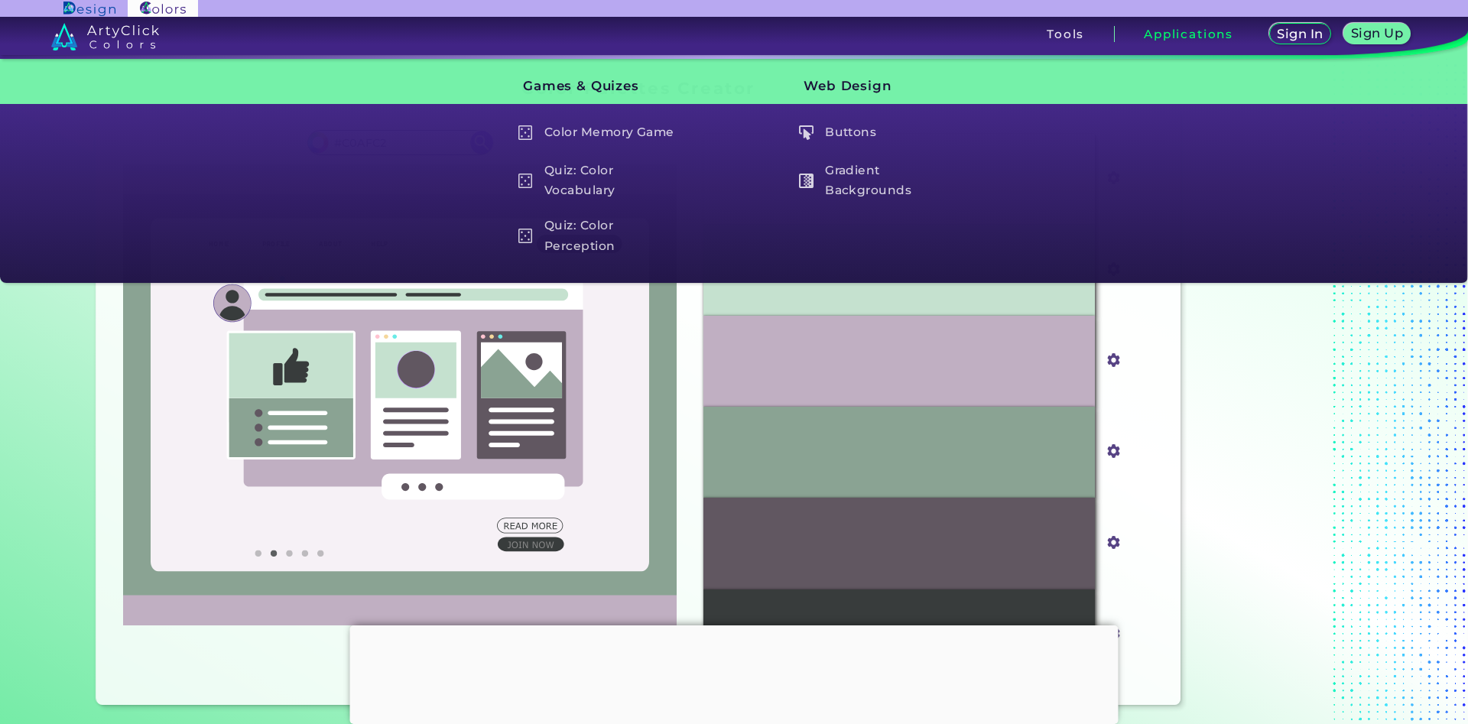
click at [61, 660] on section "Color Palettes Creator Color Palettes Creator Oops - something went wrong. Plea…" at bounding box center [734, 395] width 1376 height 673
